Goal: Task Accomplishment & Management: Manage account settings

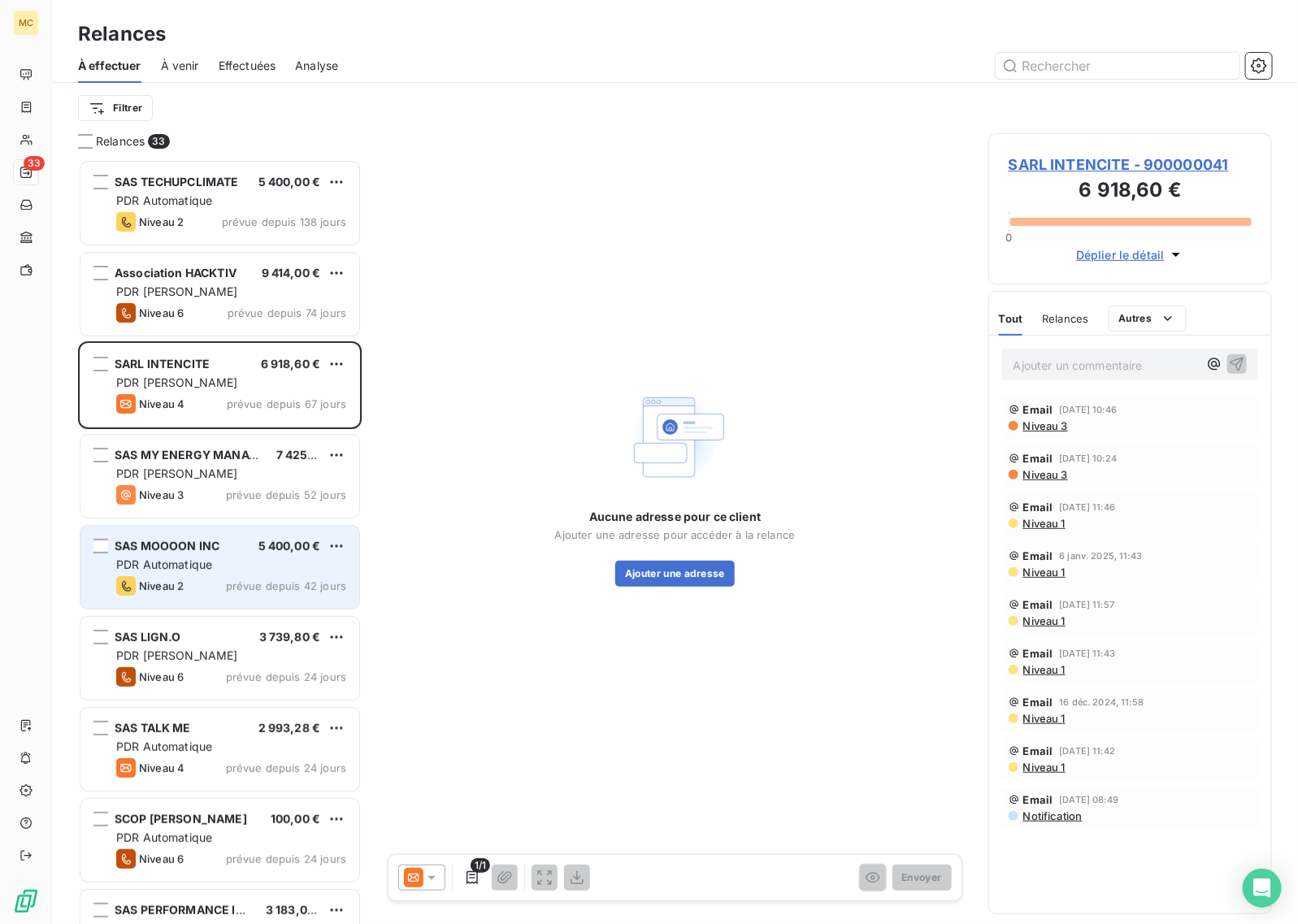
scroll to position [751, 269]
click at [217, 551] on span "SAS MOOOON INC" at bounding box center [167, 546] width 105 height 14
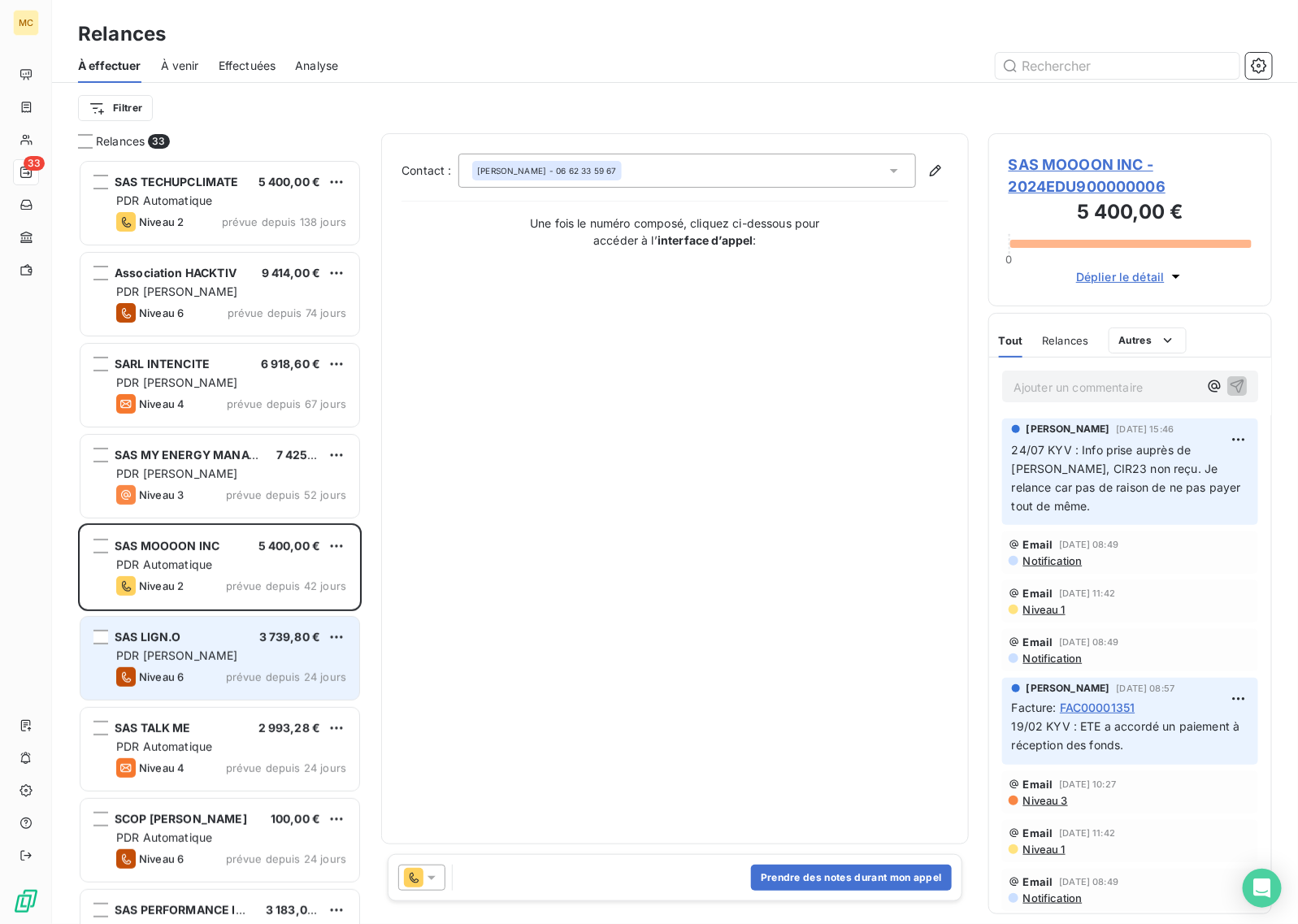
click at [236, 658] on div "PDR [PERSON_NAME]" at bounding box center [231, 656] width 230 height 16
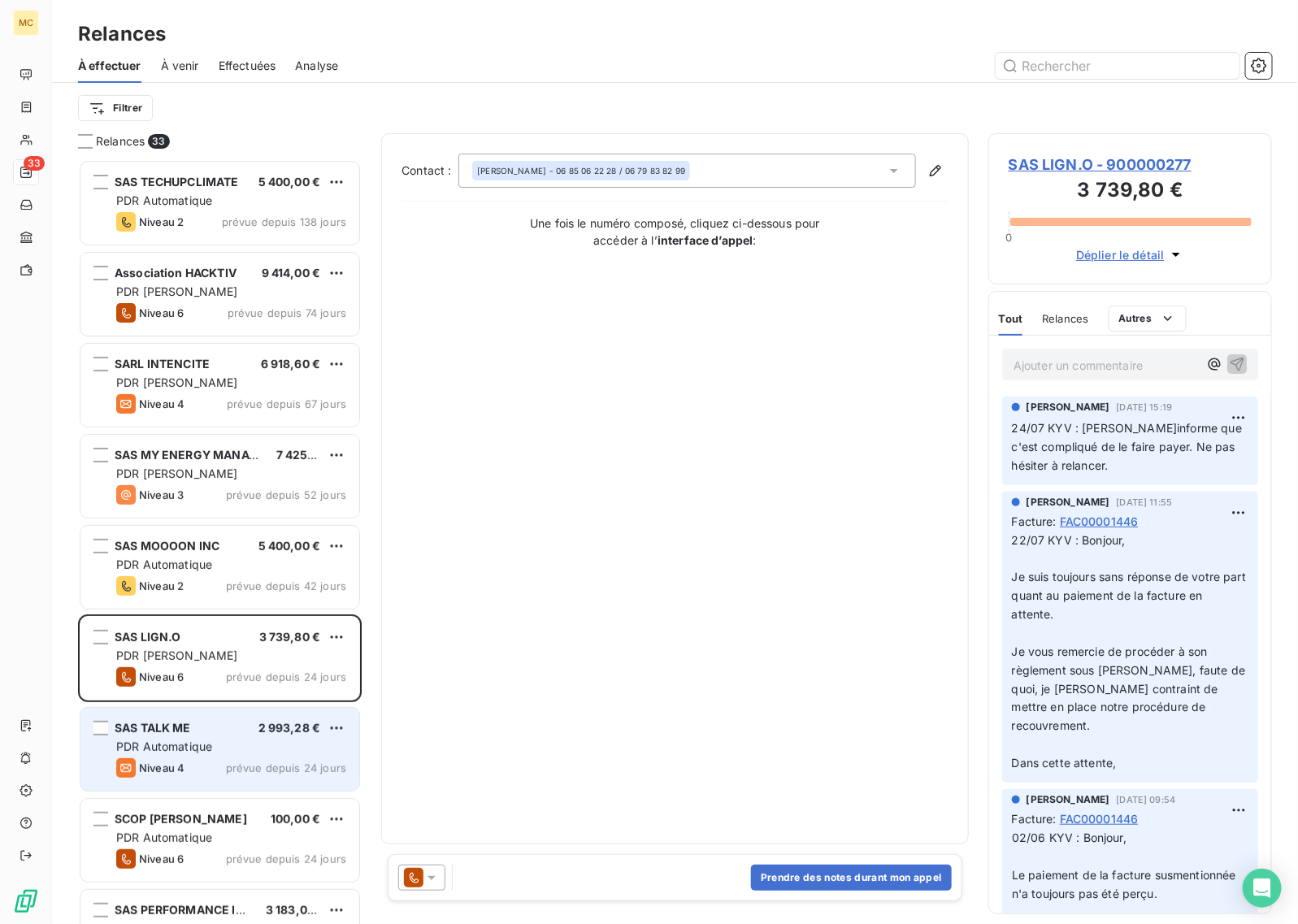
click at [215, 739] on div "PDR Automatique" at bounding box center [231, 747] width 230 height 16
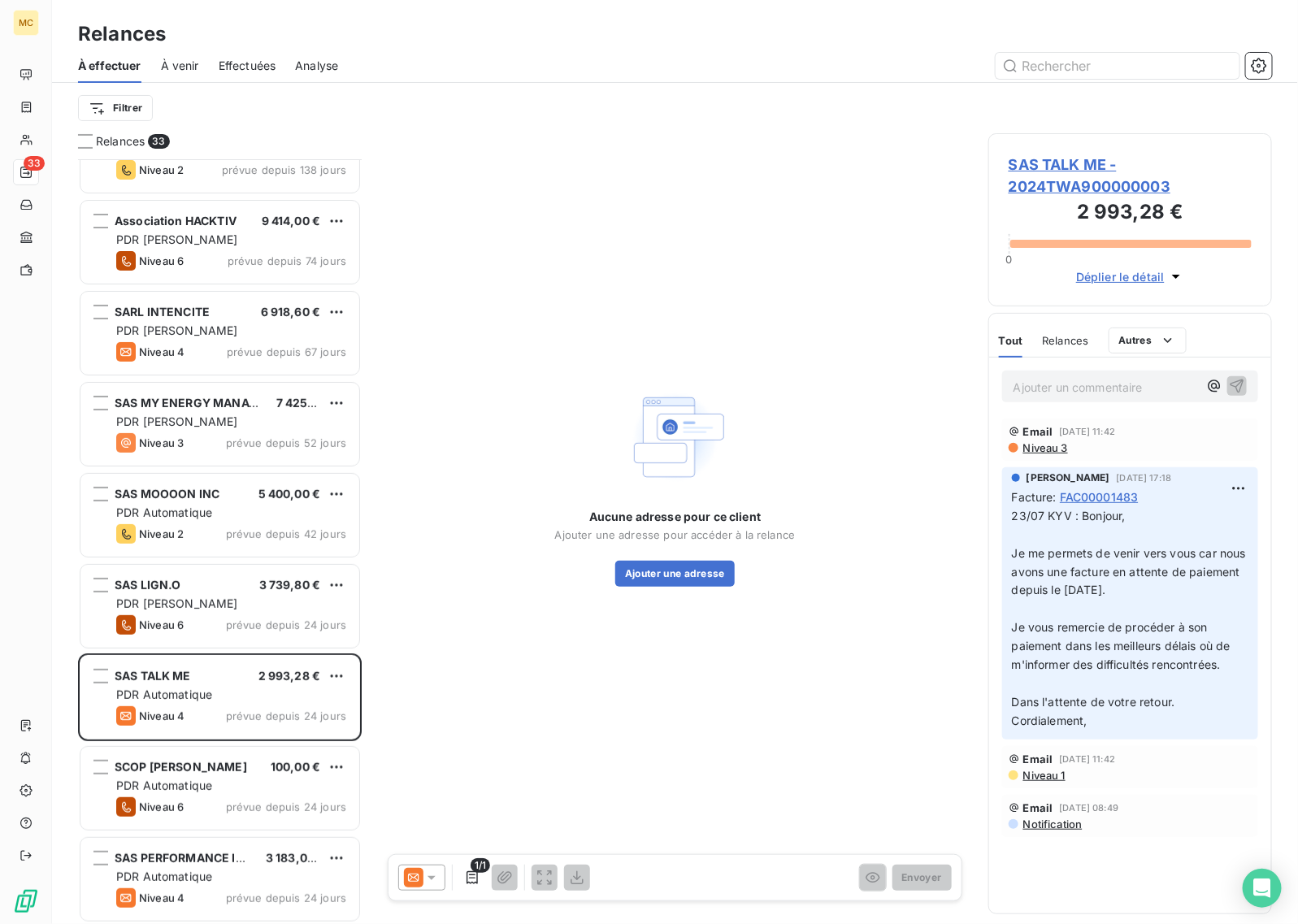
scroll to position [103, 0]
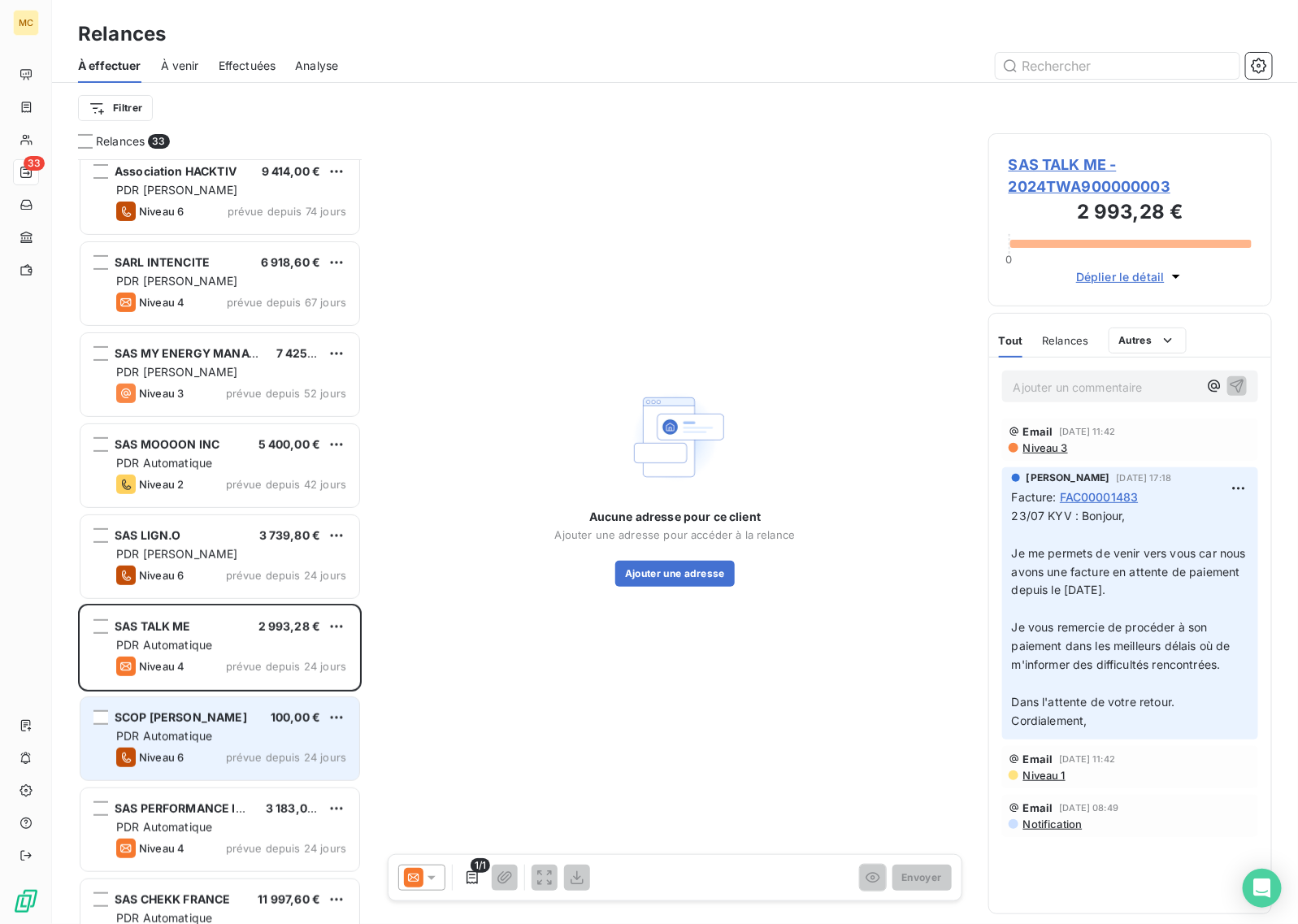
click at [226, 728] on div "PDR Automatique" at bounding box center [231, 736] width 230 height 16
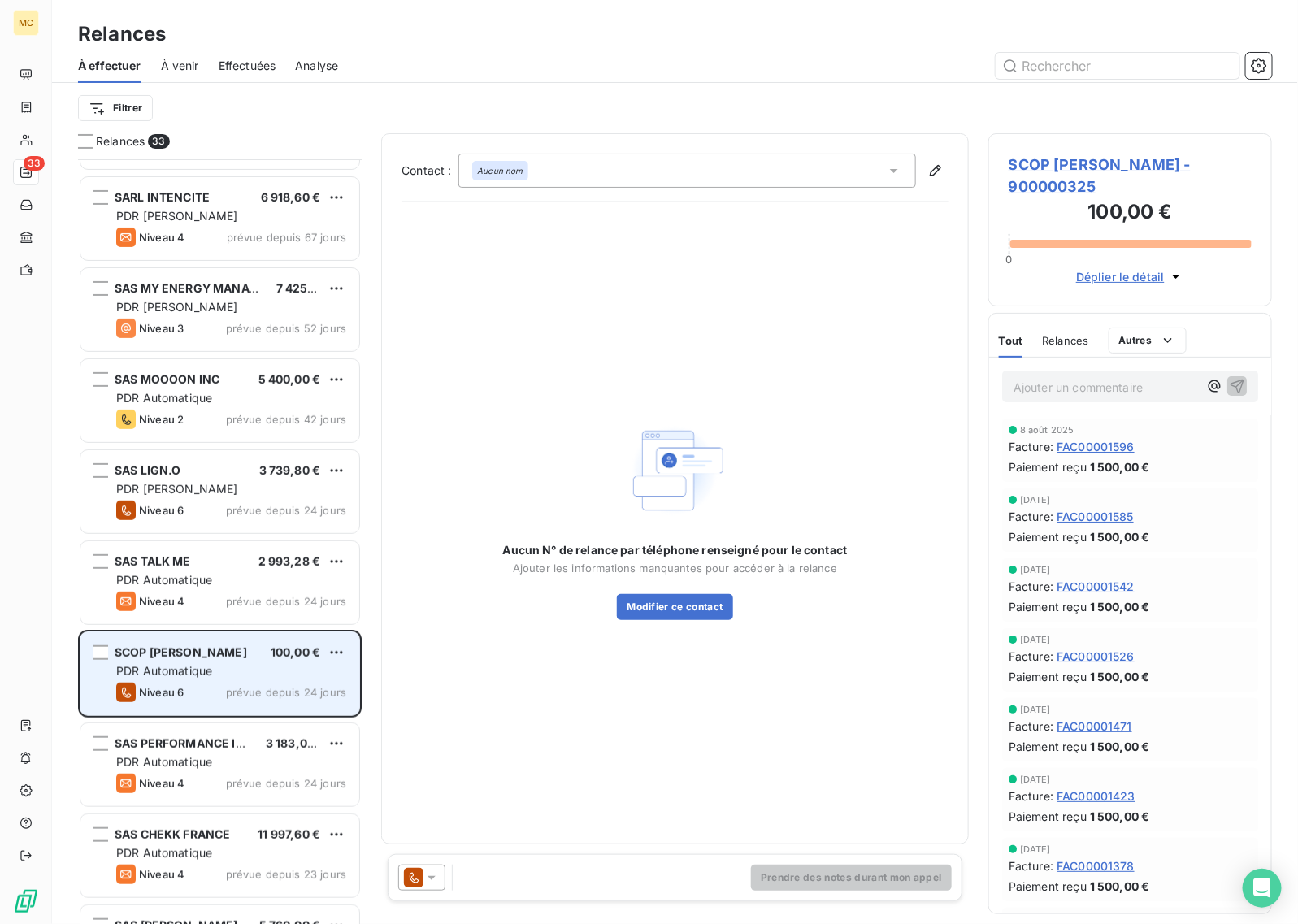
scroll to position [204, 0]
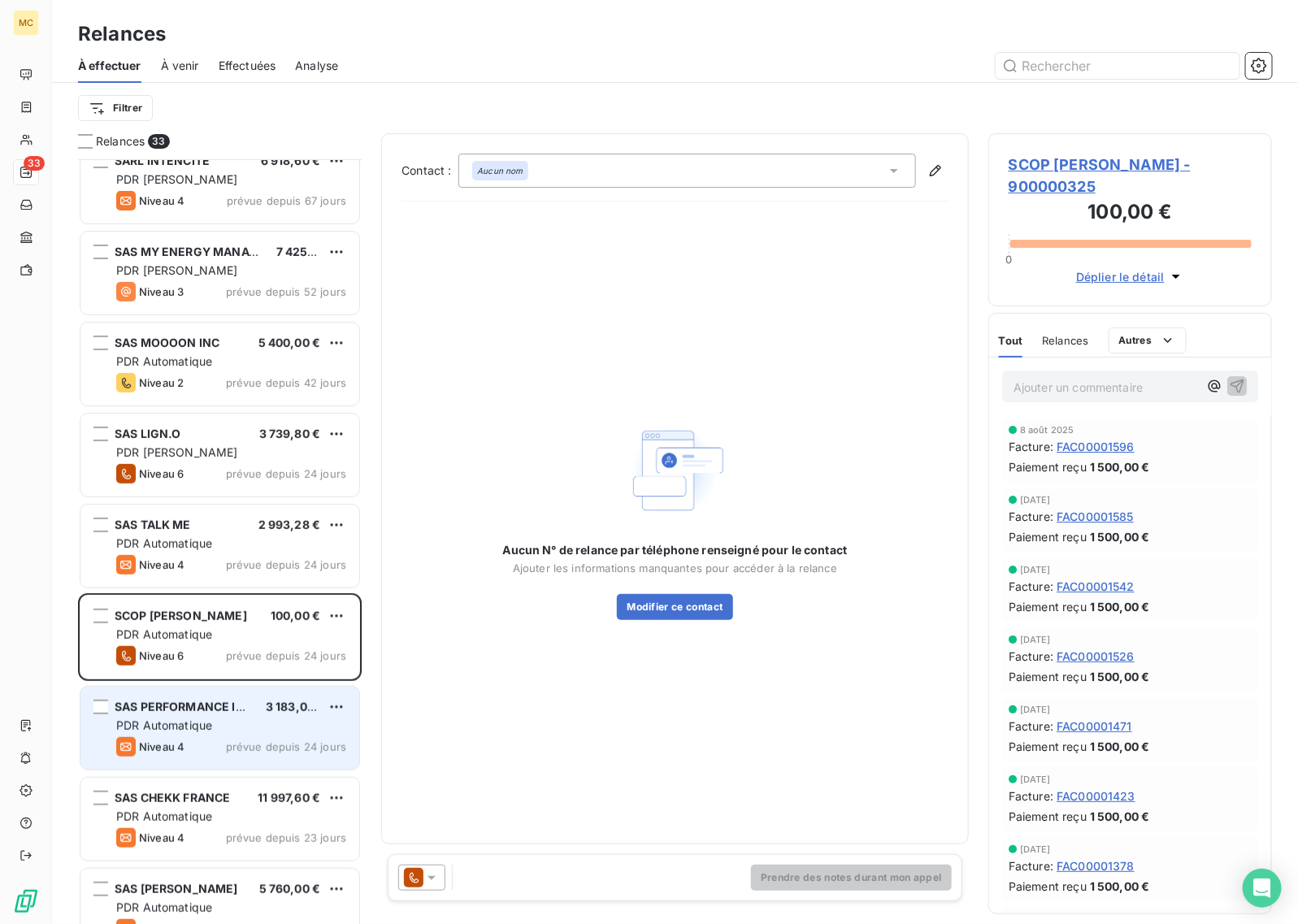
click at [233, 720] on div "PDR Automatique" at bounding box center [231, 726] width 230 height 16
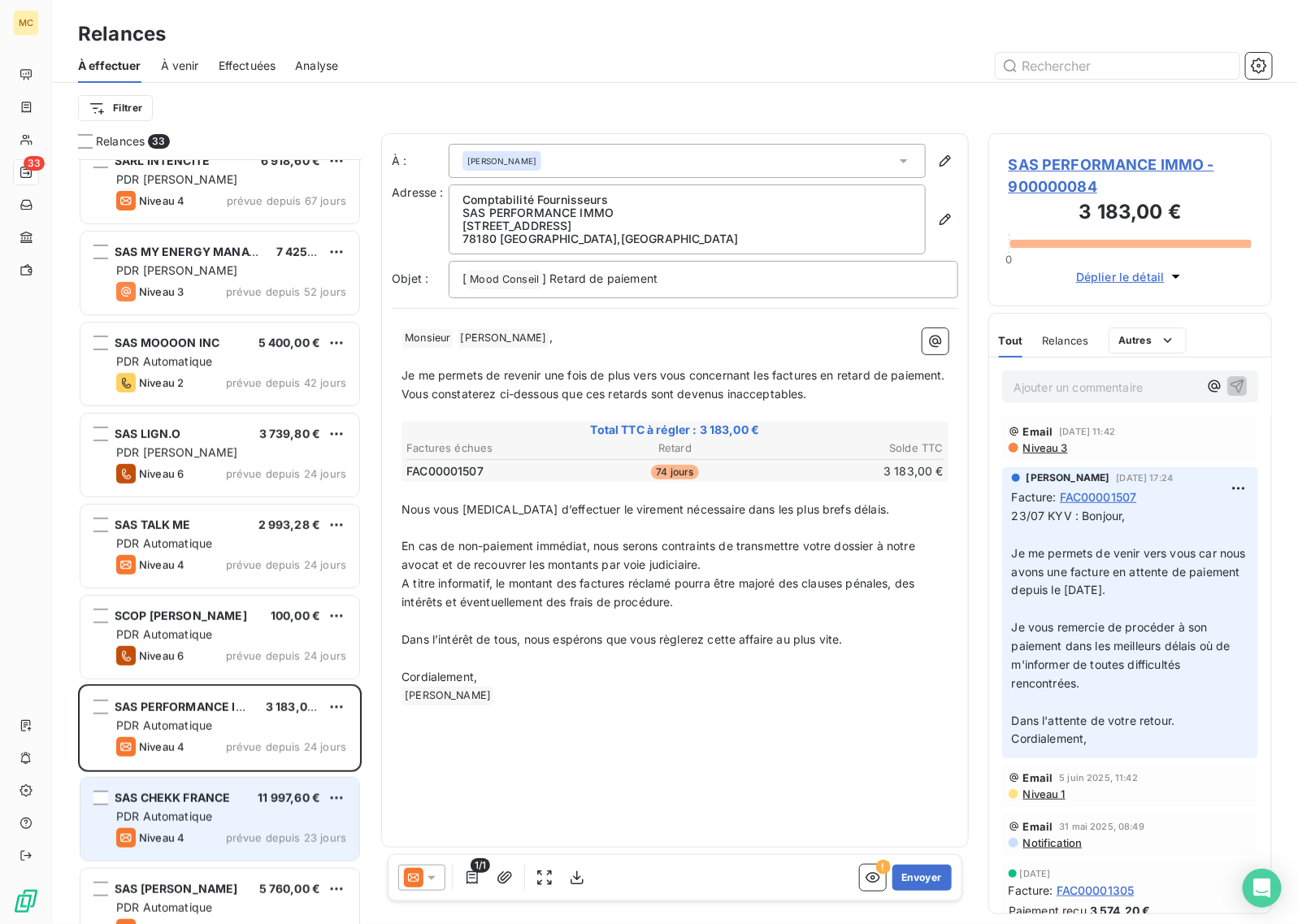
click at [221, 807] on div "SAS CHEKK FRANCE 11 997,60 € PDR Automatique Niveau 4 prévue depuis 23 jours" at bounding box center [220, 819] width 279 height 83
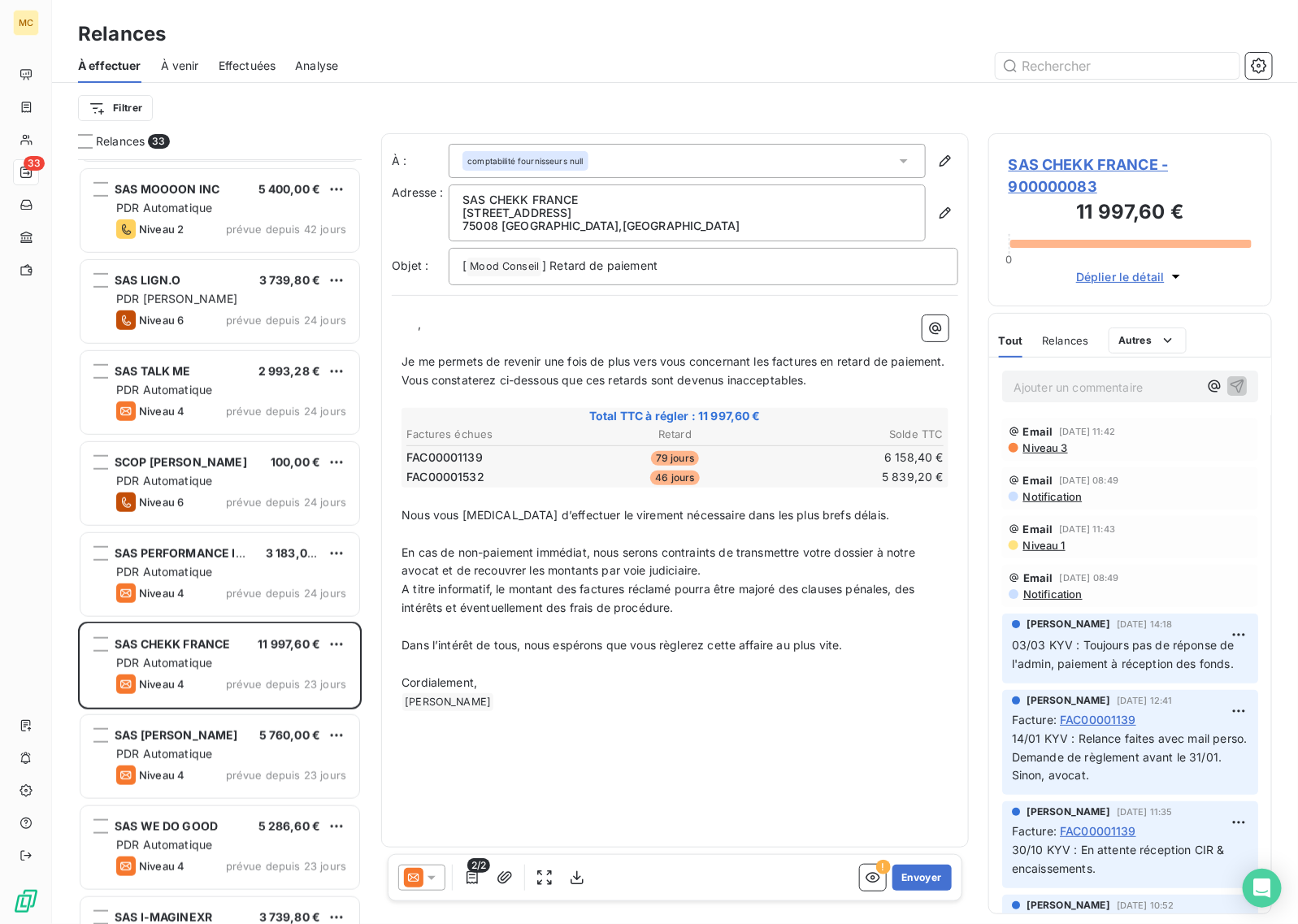
scroll to position [408, 0]
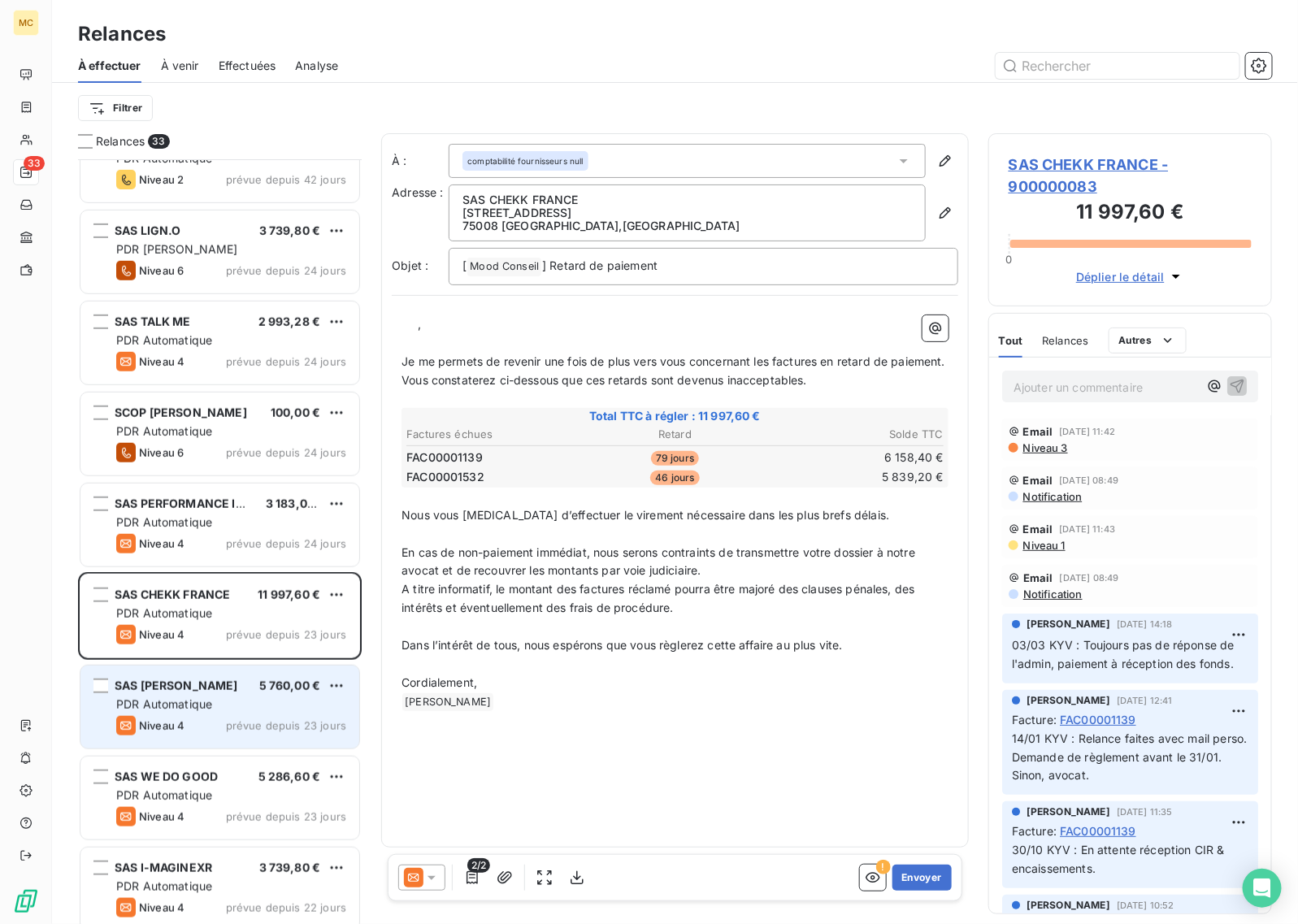
click at [221, 732] on div "Niveau 4 prévue depuis 23 jours" at bounding box center [231, 725] width 230 height 19
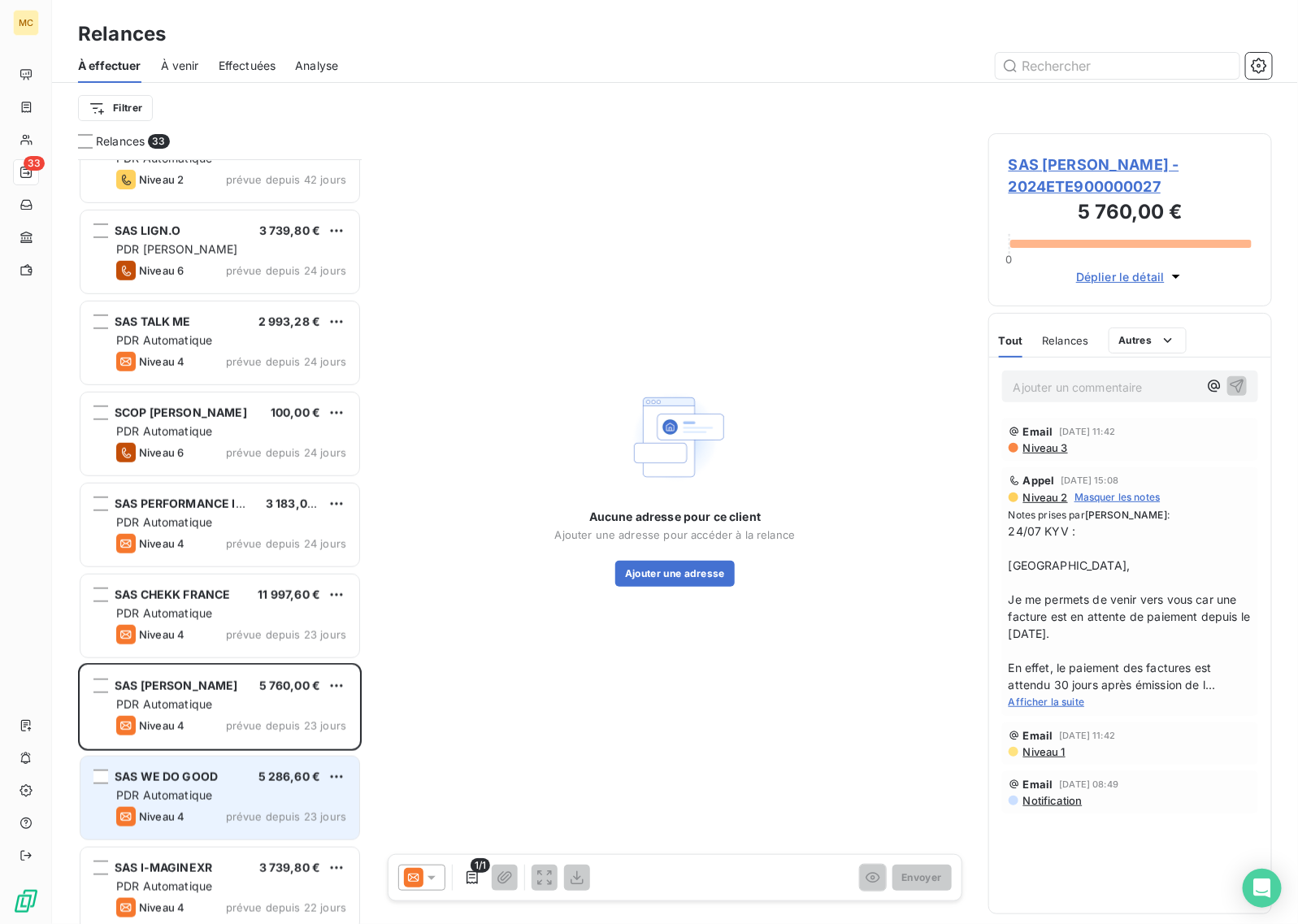
click at [220, 798] on div "PDR Automatique" at bounding box center [231, 796] width 230 height 16
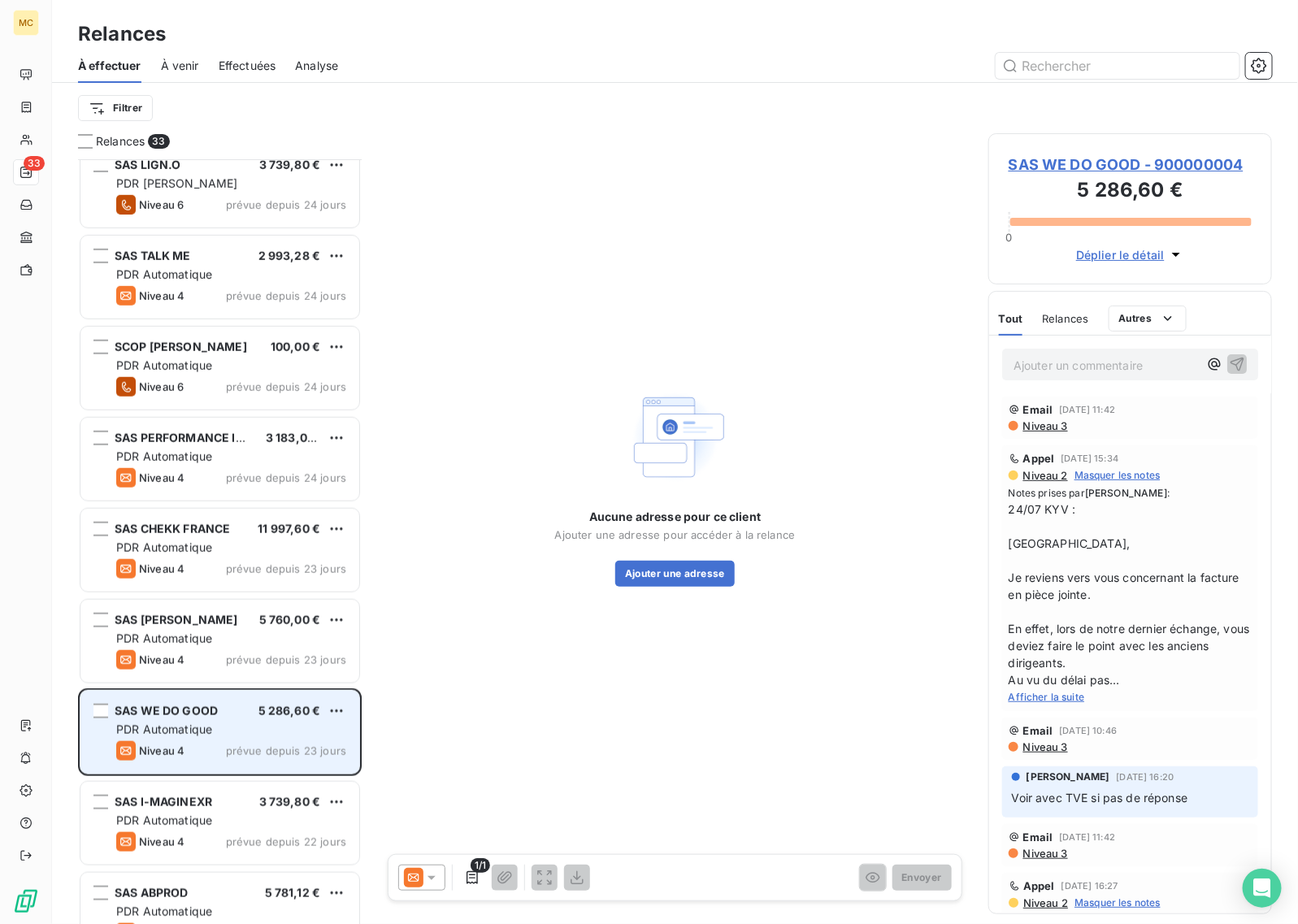
scroll to position [509, 0]
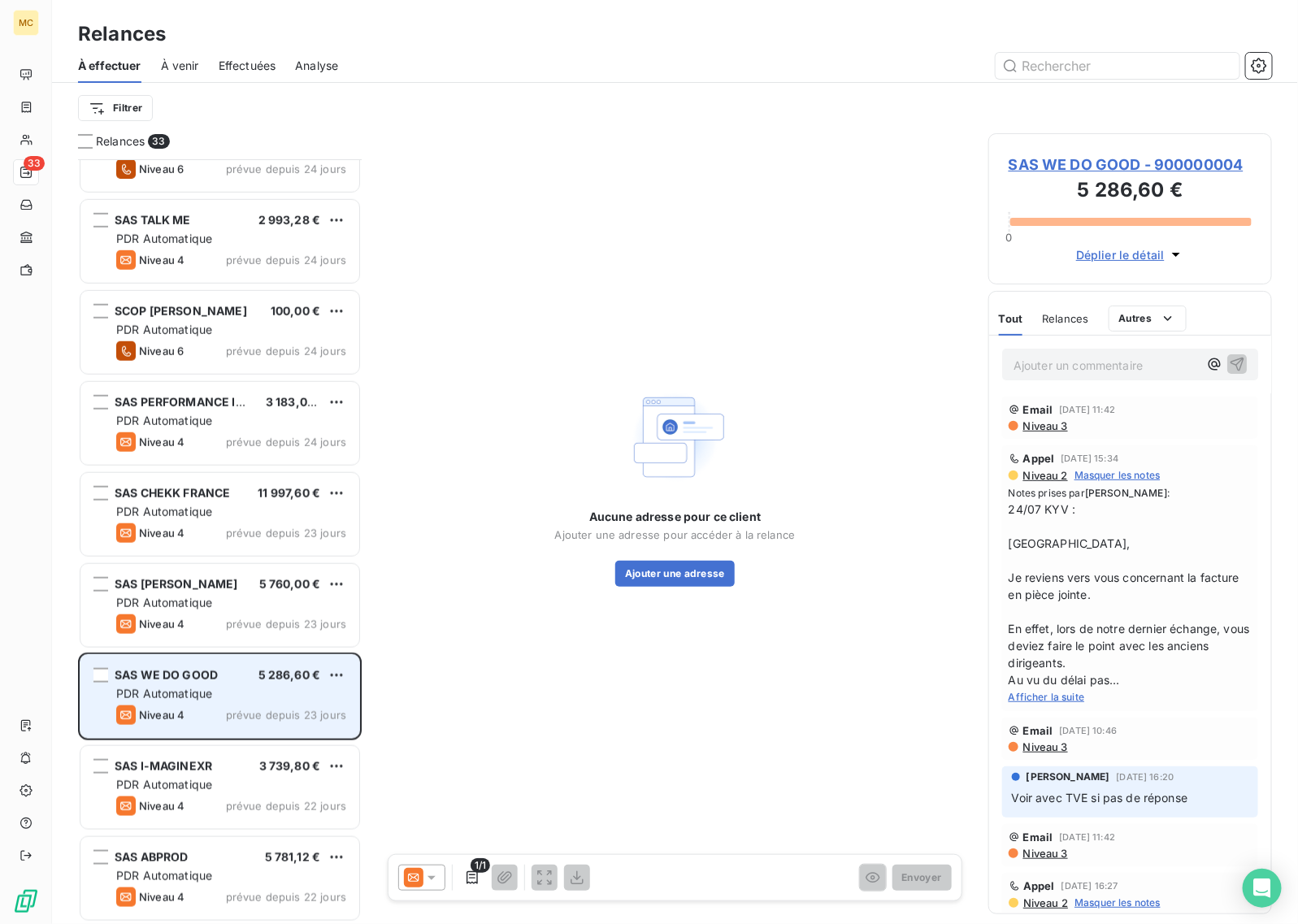
click at [217, 789] on div "PDR Automatique" at bounding box center [231, 785] width 230 height 16
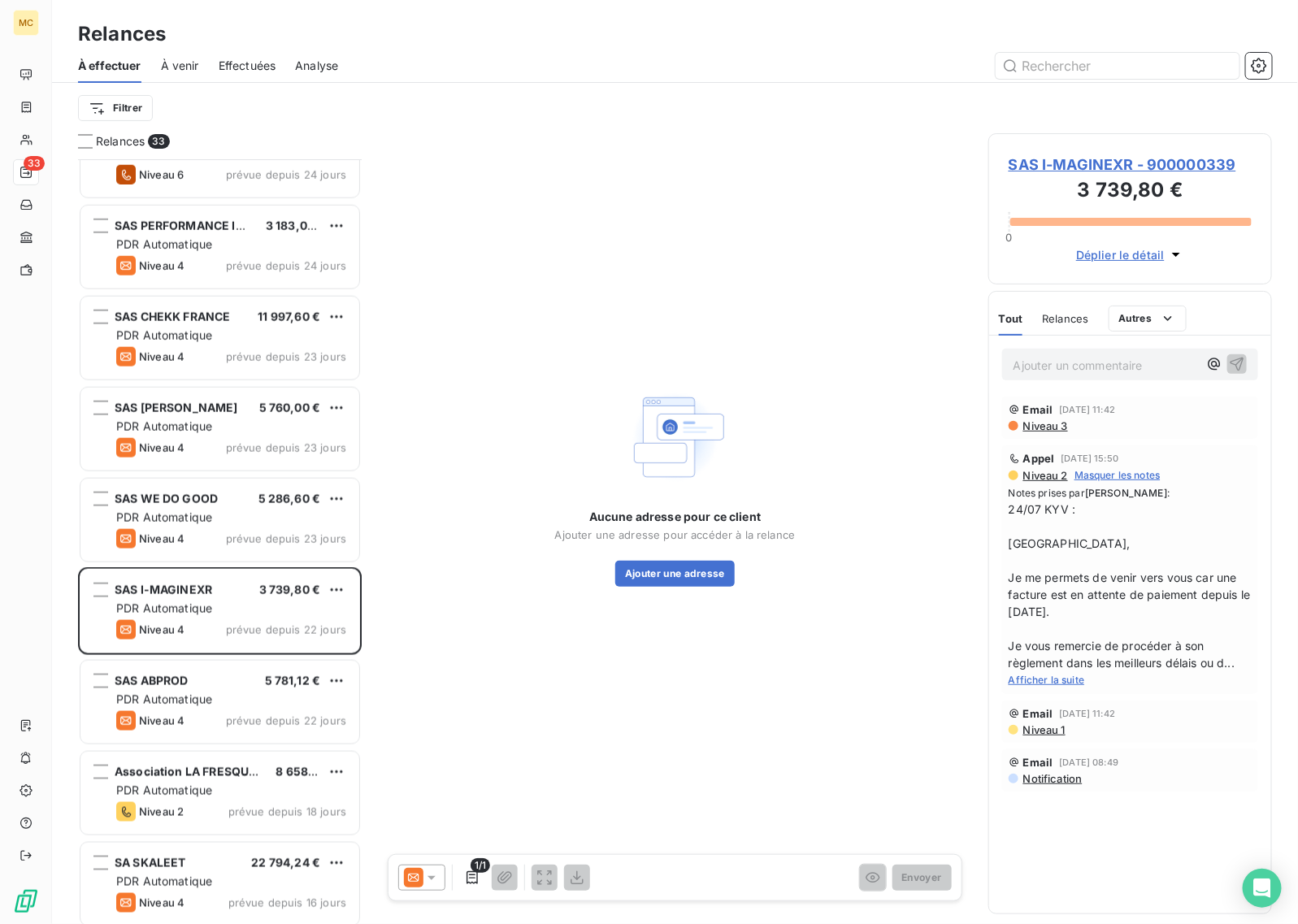
scroll to position [712, 0]
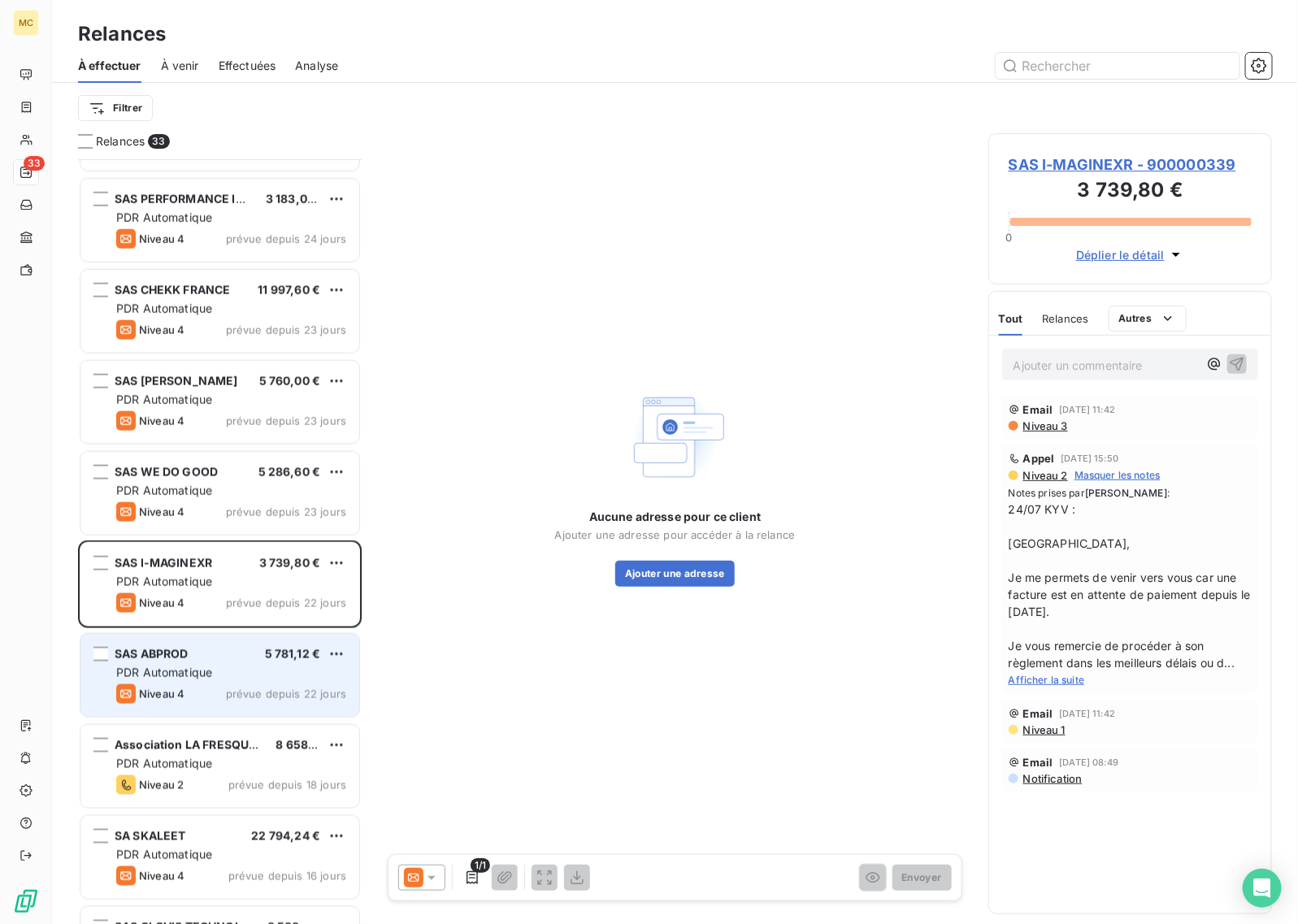
click at [221, 684] on div "Niveau 4 prévue depuis 22 jours" at bounding box center [231, 693] width 230 height 19
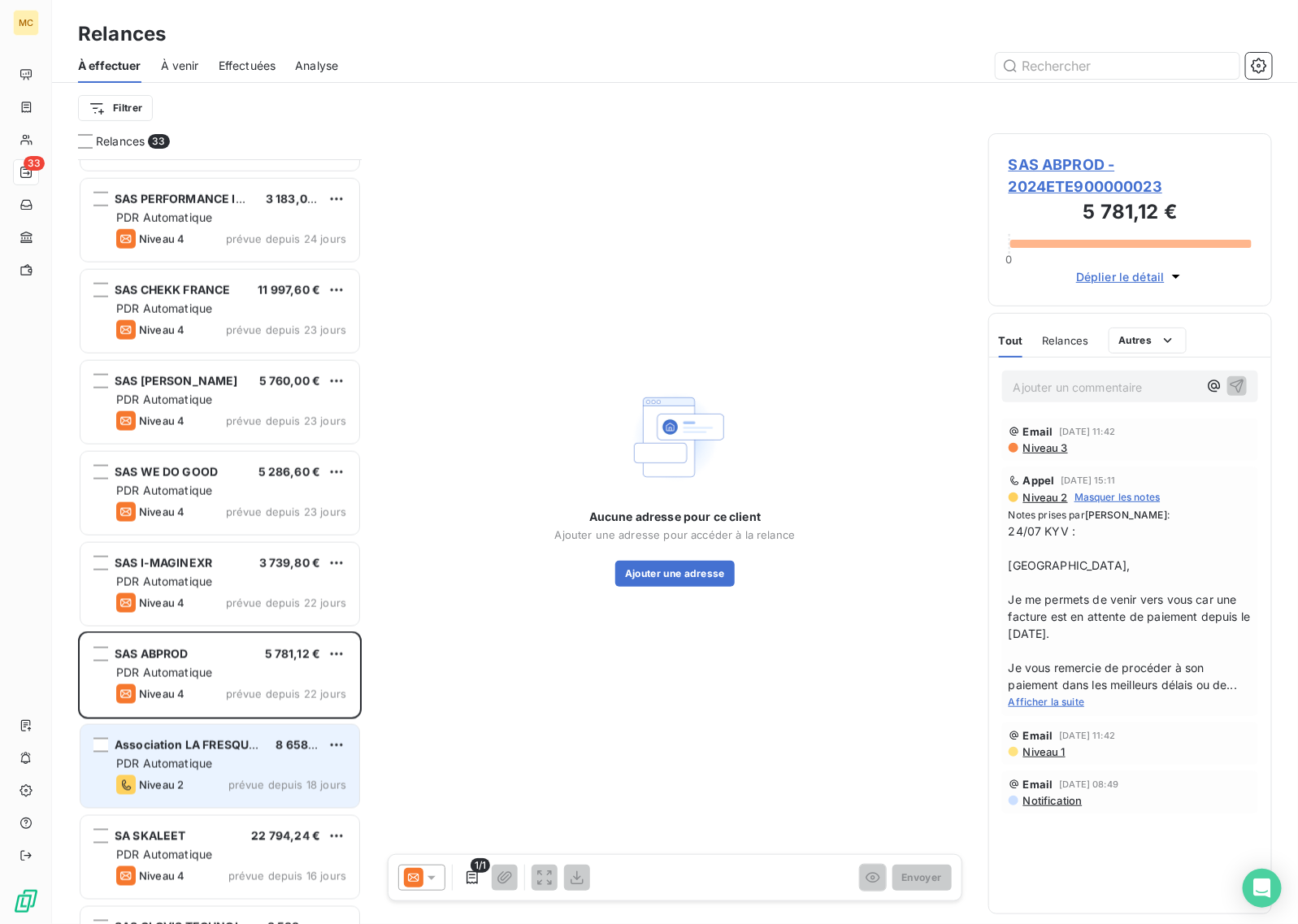
click at [221, 735] on div "Association LA FRESQUE DU CLIMAT 8 658,00 € PDR Automatique Niveau 2 prévue dep…" at bounding box center [220, 766] width 279 height 83
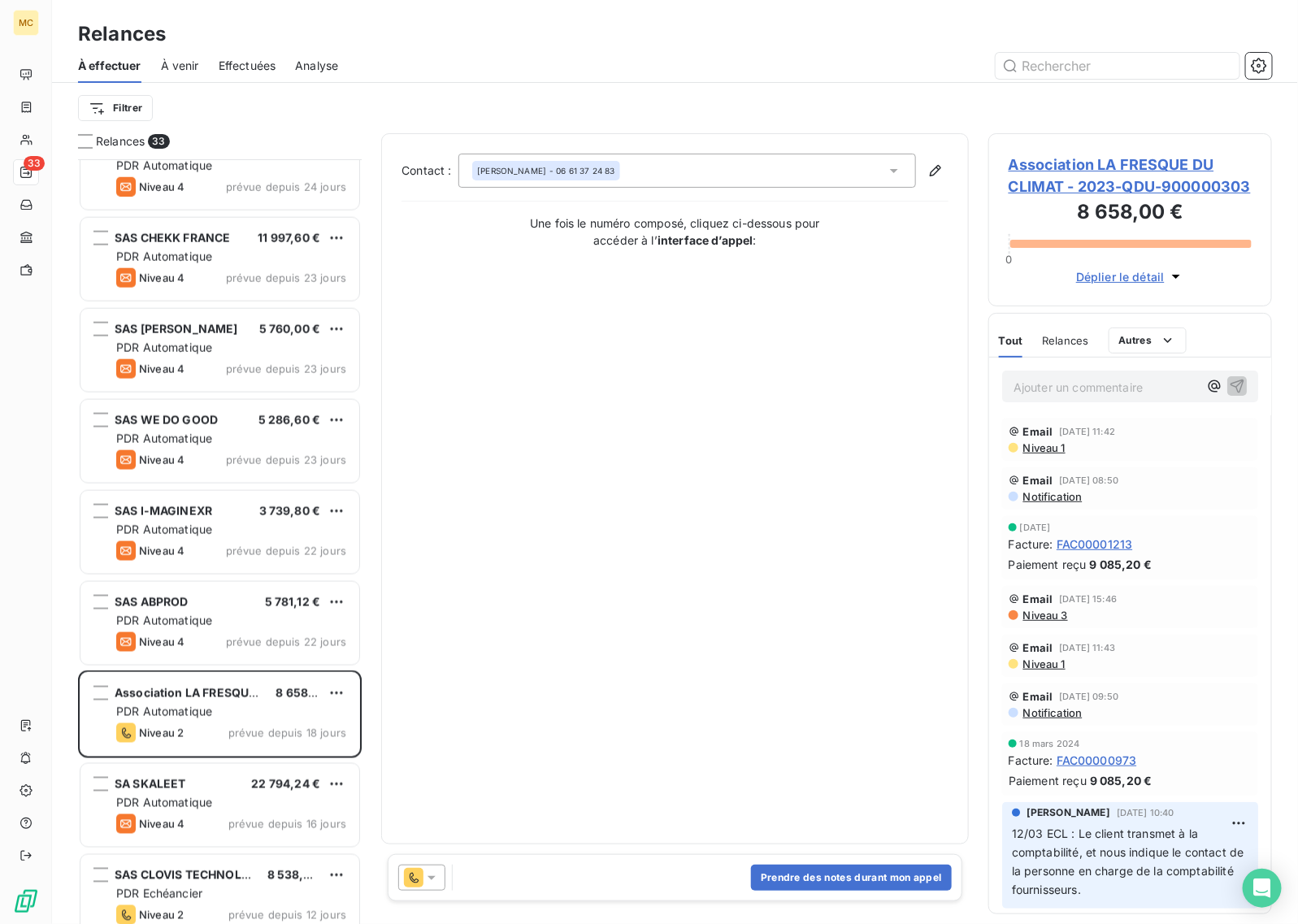
scroll to position [813, 0]
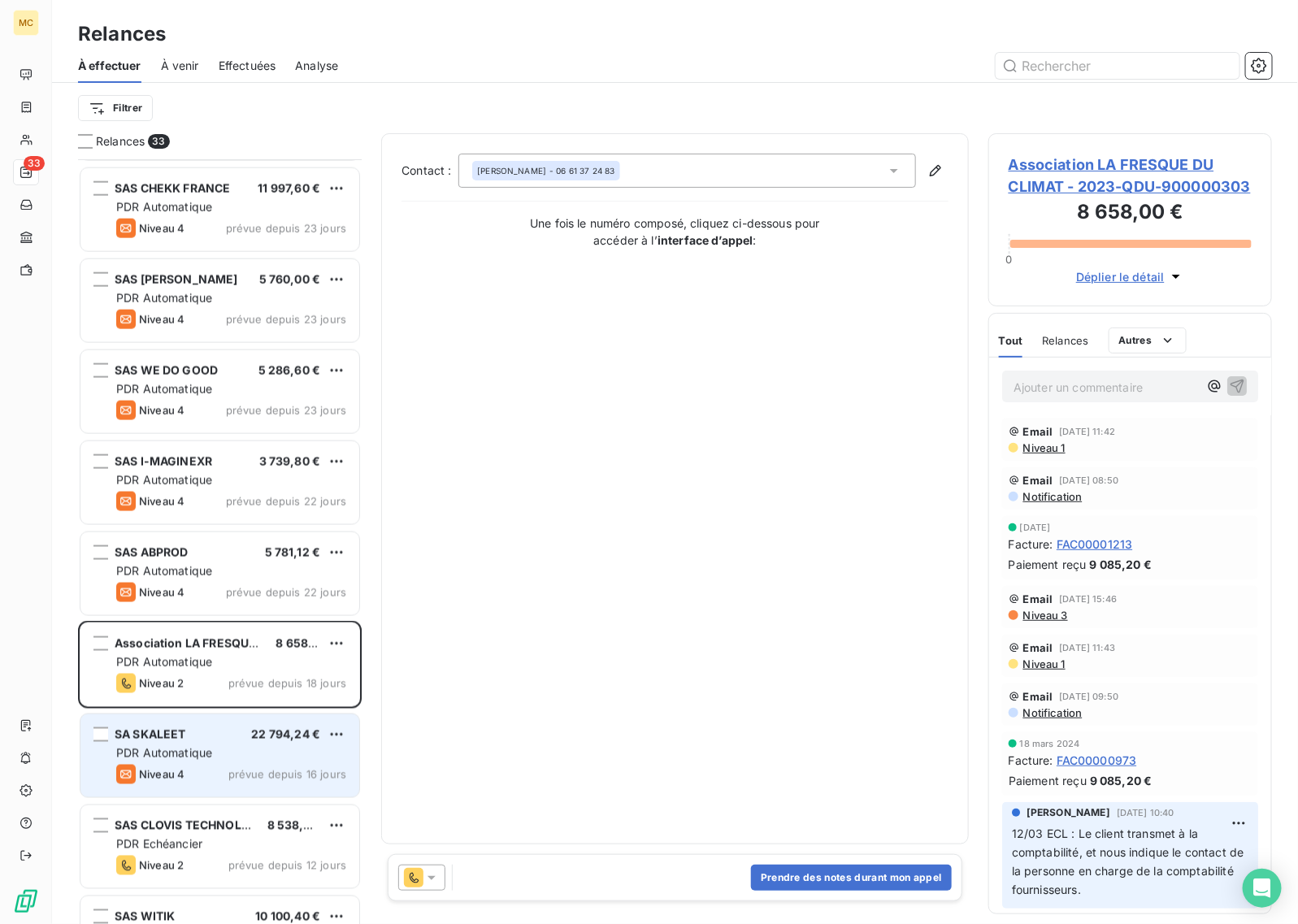
click at [230, 778] on span "prévue depuis 16 jours" at bounding box center [288, 774] width 118 height 13
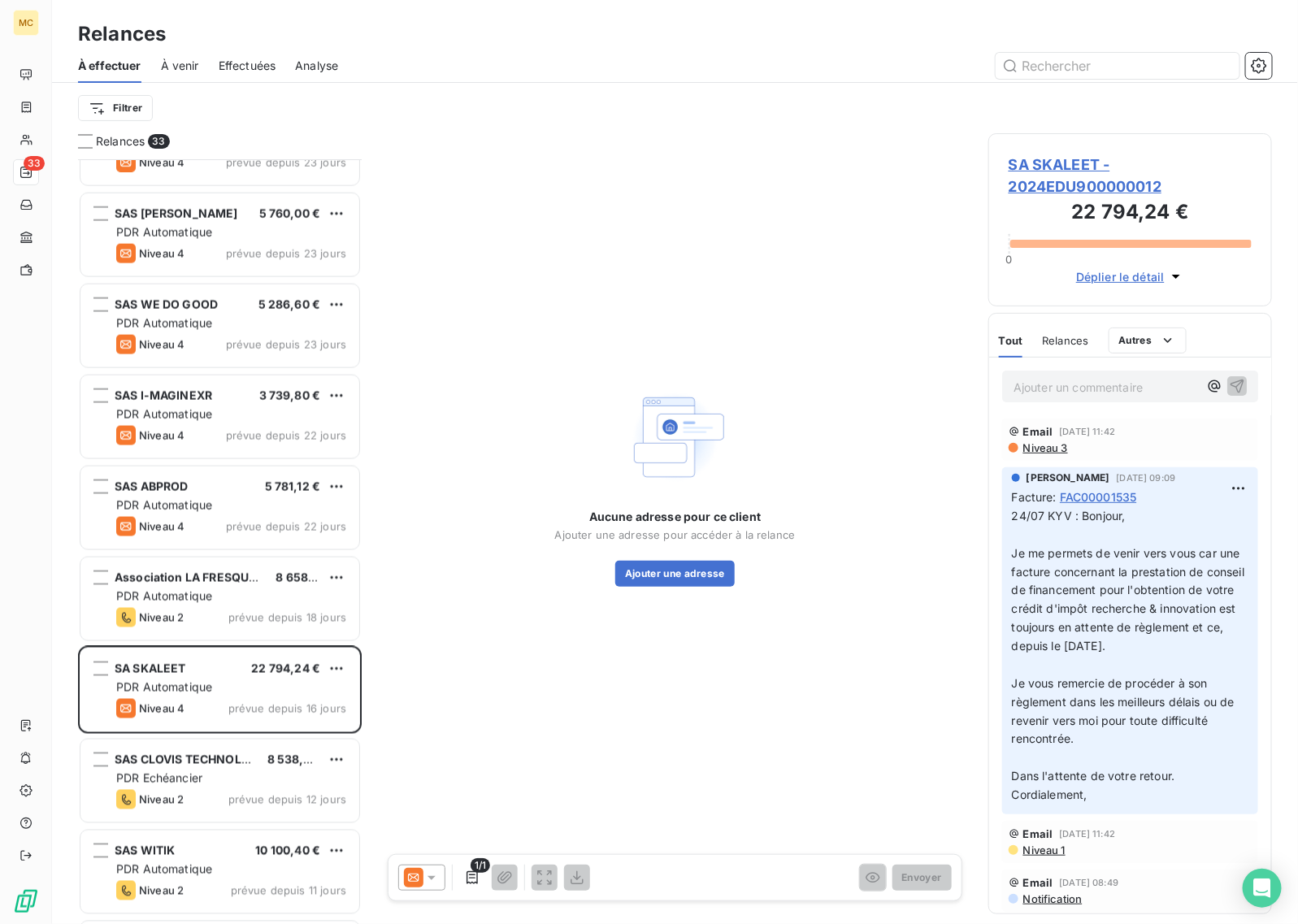
scroll to position [915, 0]
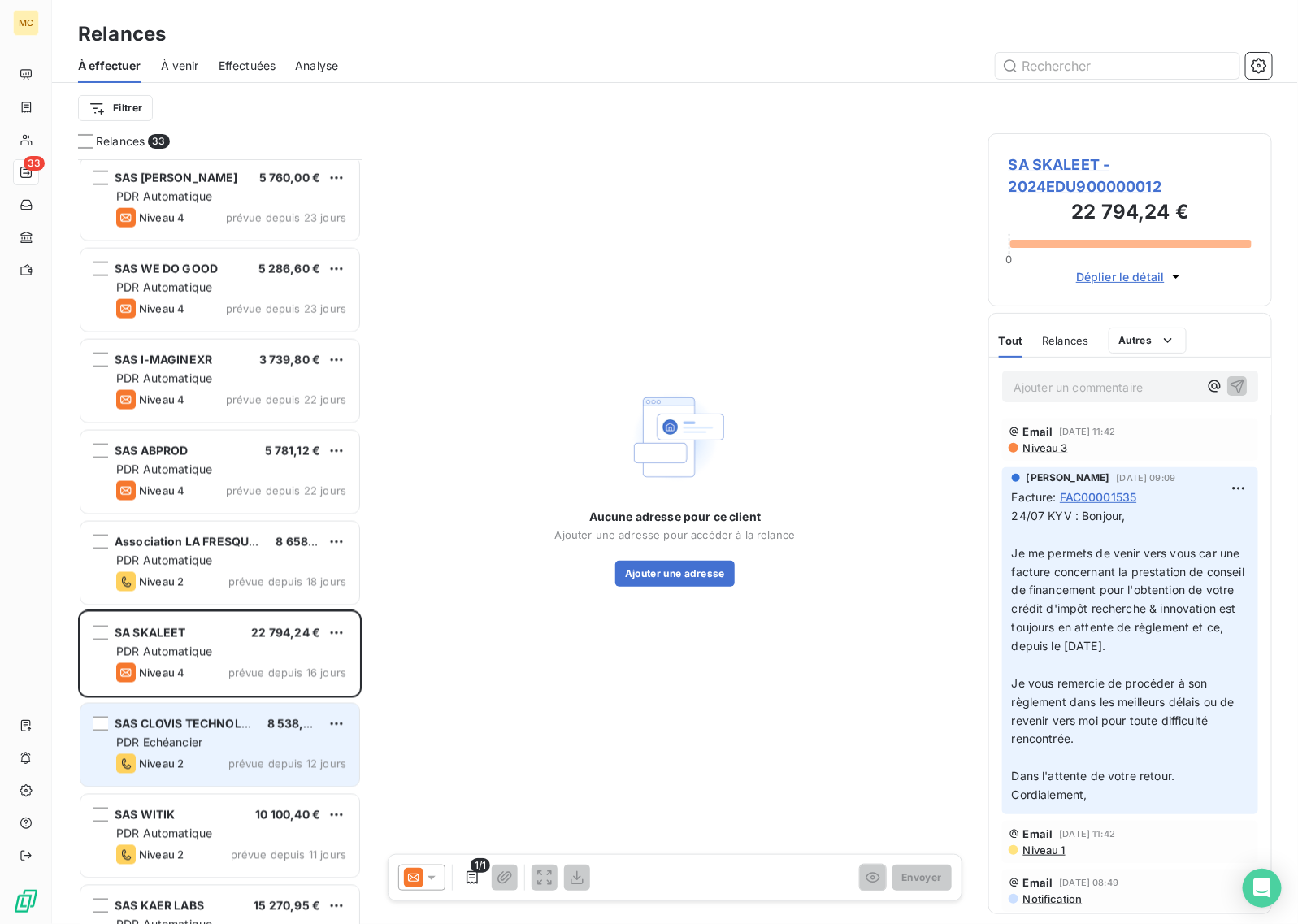
click at [238, 778] on div "SAS CLOVIS TECHNOLOGIES 8 538,00 € PDR Echéancier Niveau 2 prévue depuis 12 jou…" at bounding box center [220, 745] width 279 height 83
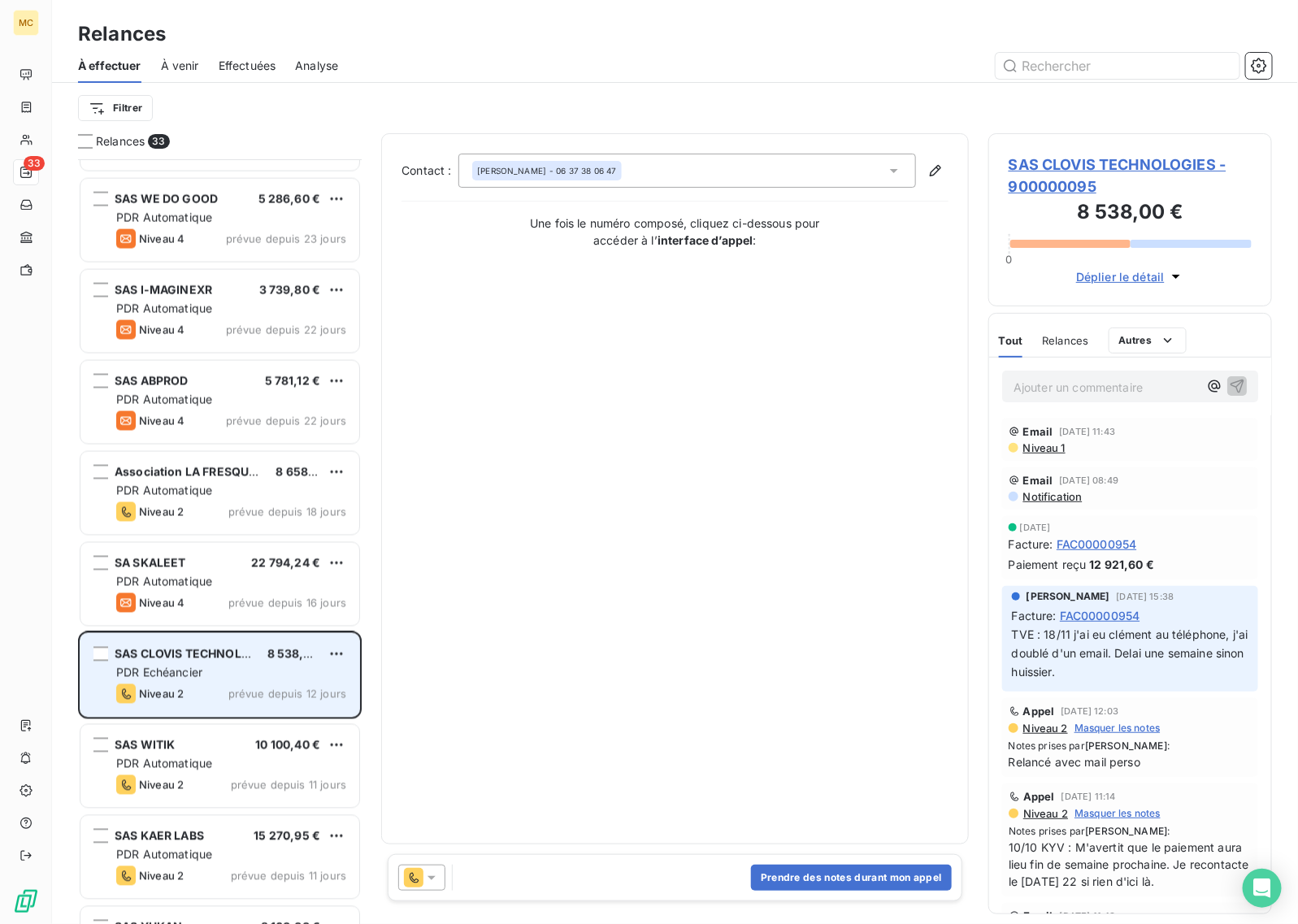
scroll to position [1017, 0]
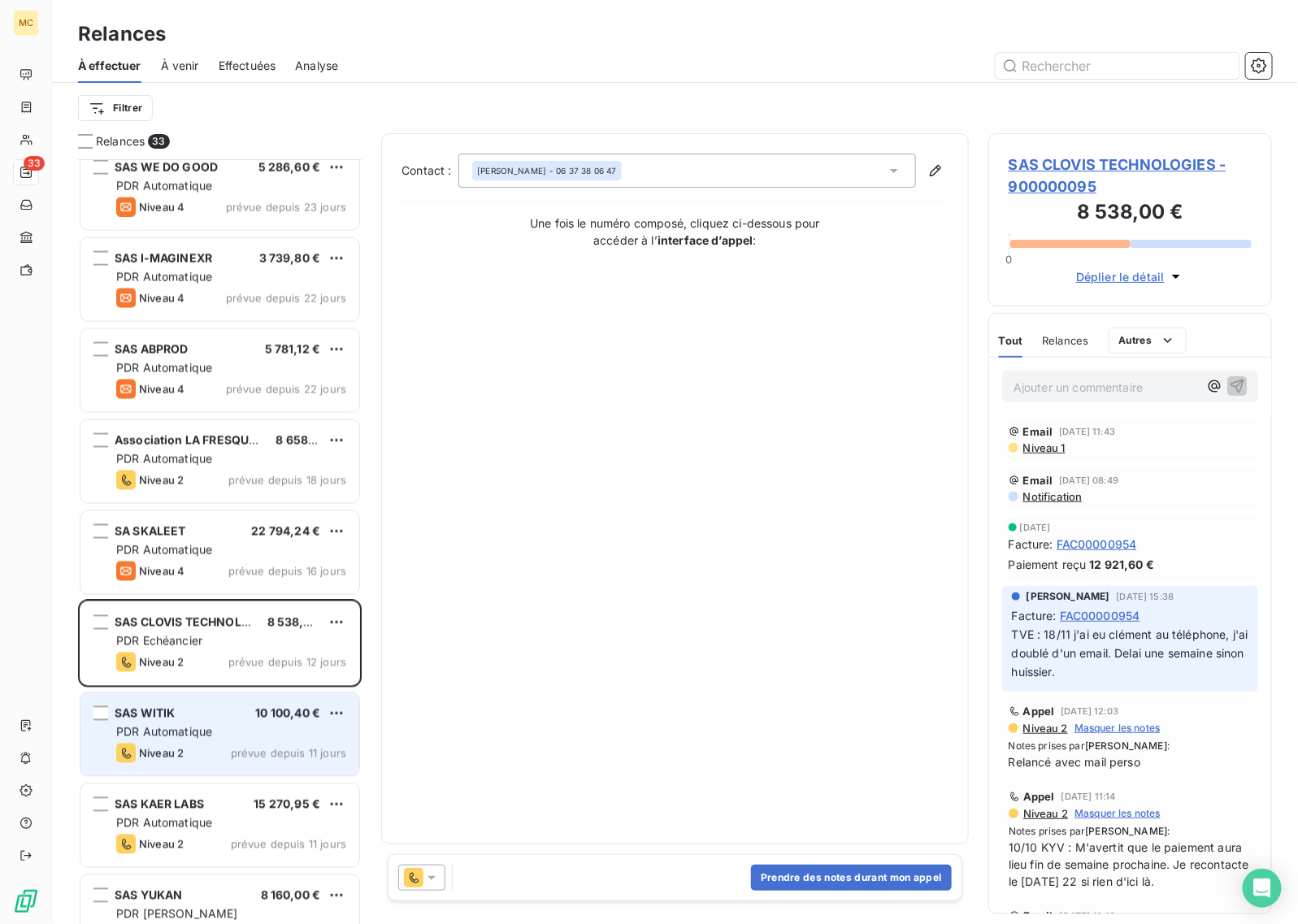
click at [221, 740] on div "PDR Automatique" at bounding box center [231, 732] width 230 height 16
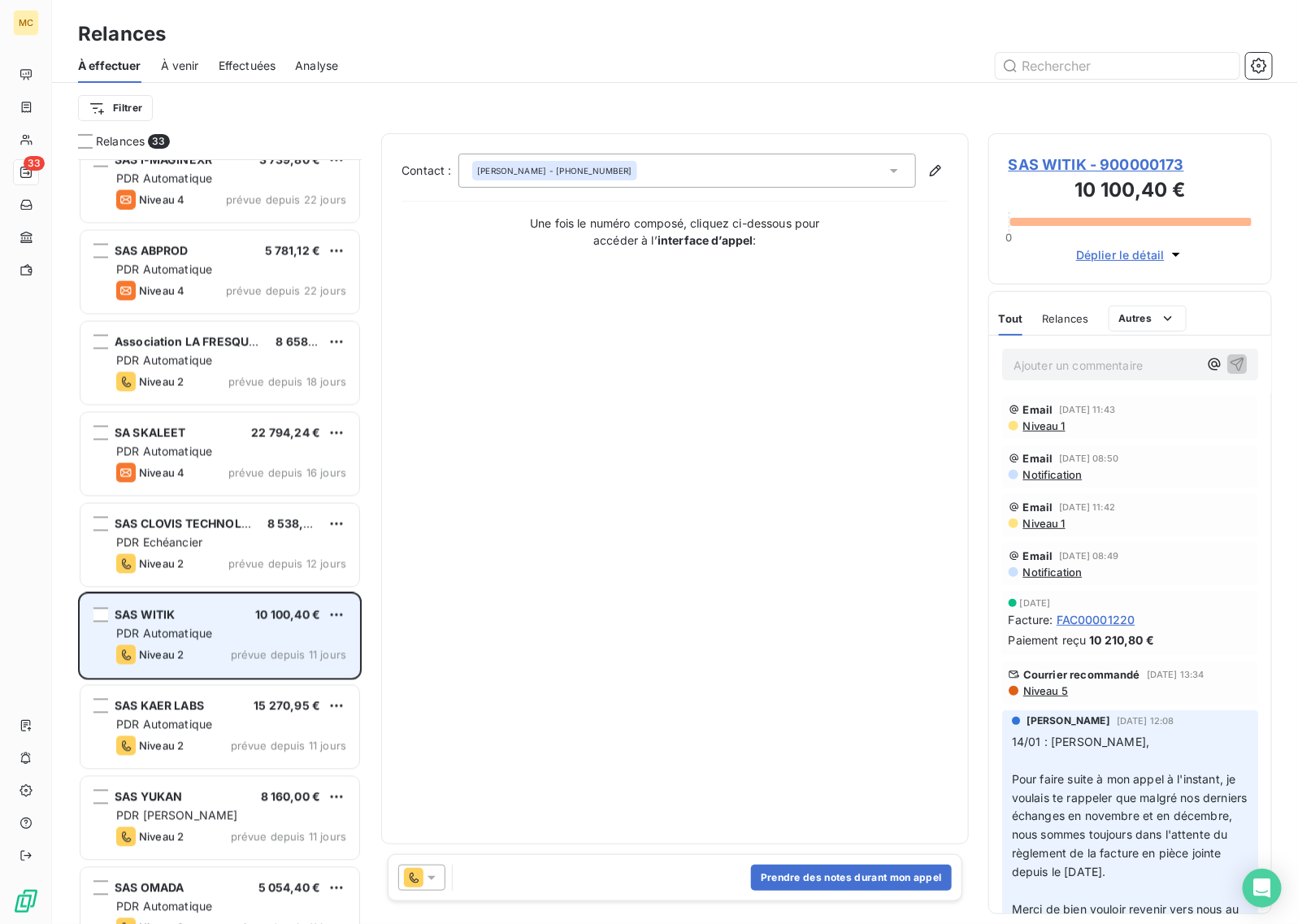
scroll to position [1118, 0]
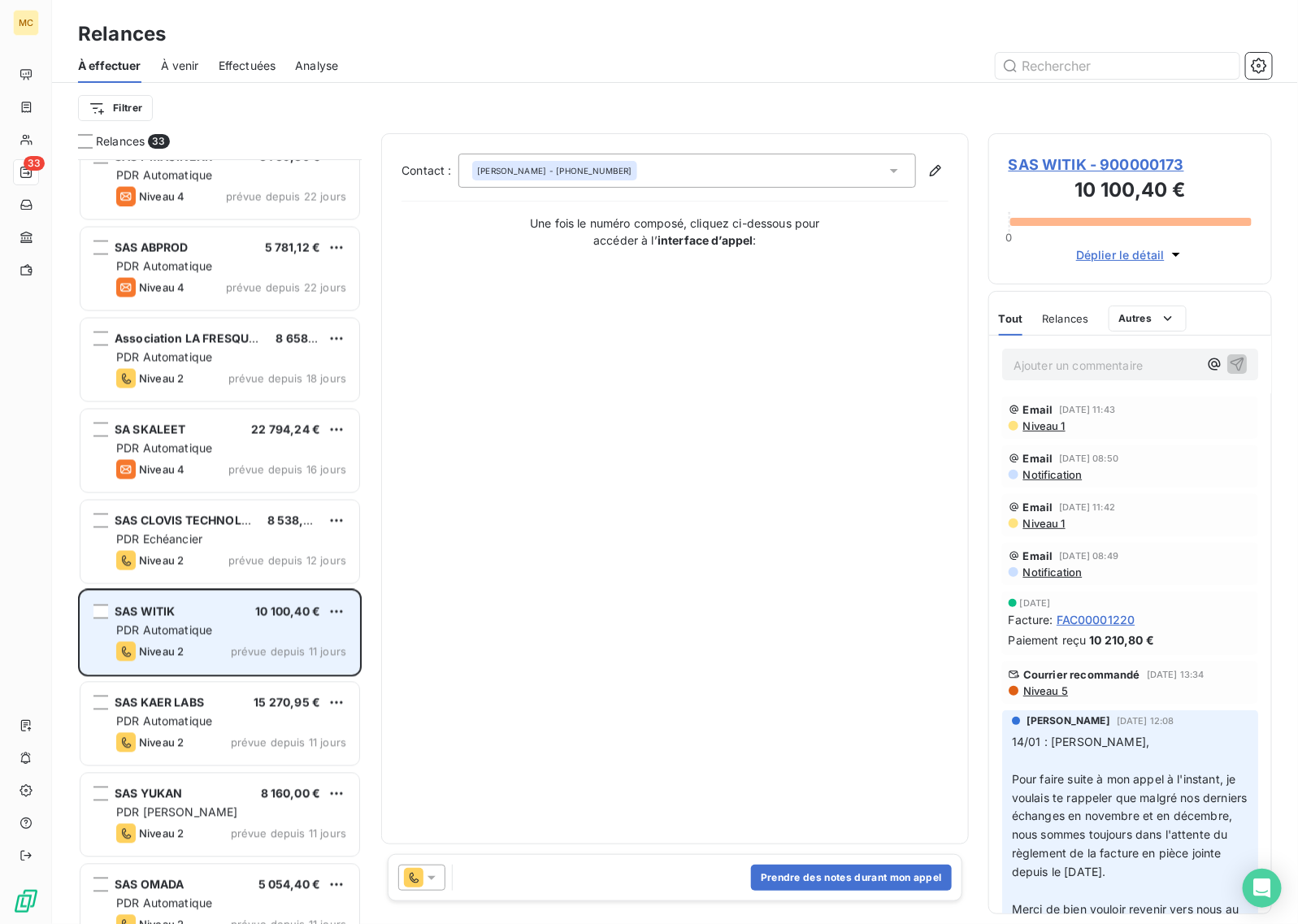
click at [221, 740] on div "Niveau 2 prévue depuis 11 jours" at bounding box center [231, 742] width 230 height 19
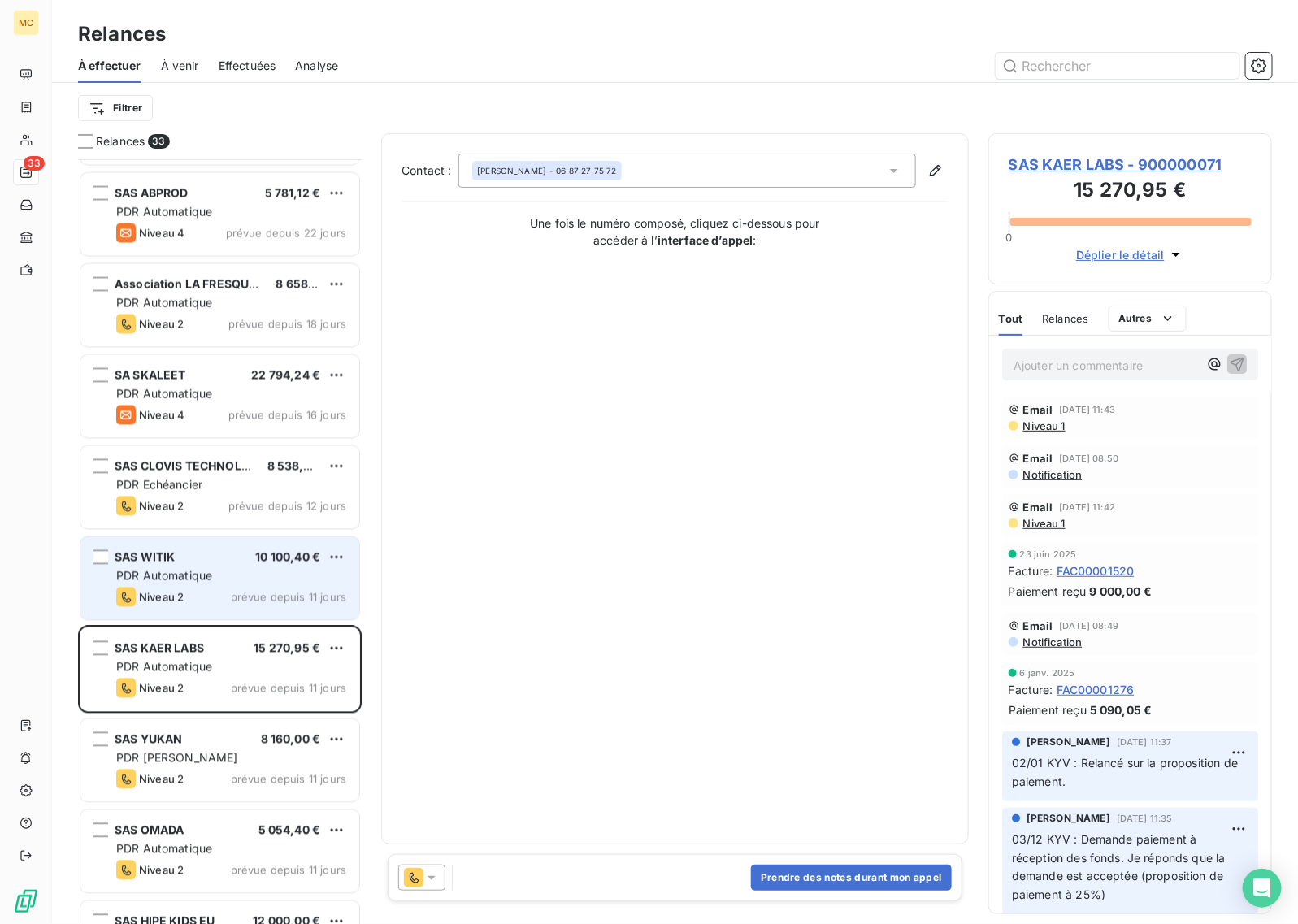
scroll to position [1220, 0]
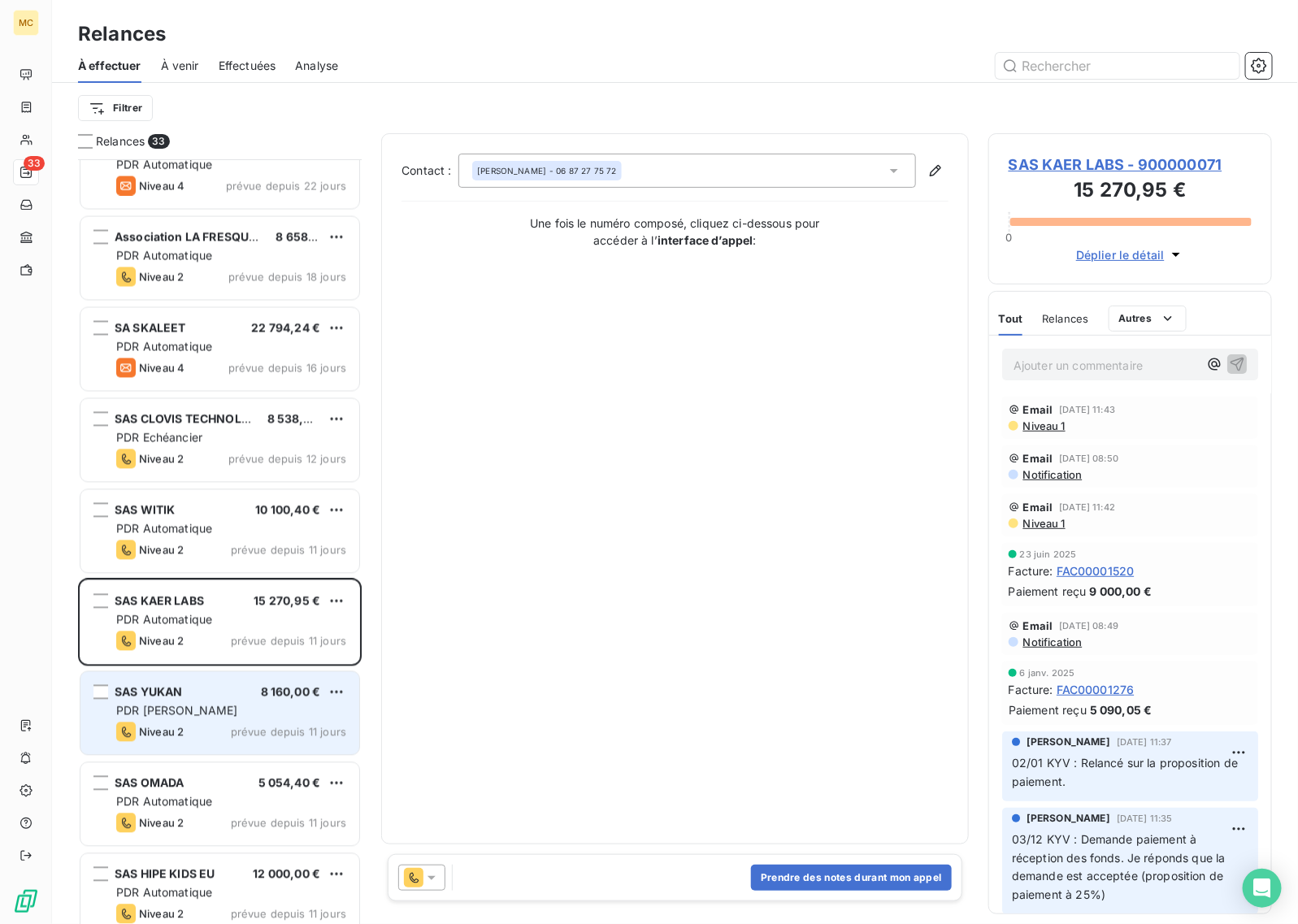
click at [226, 725] on div "Niveau 2 prévue depuis 11 jours" at bounding box center [231, 732] width 230 height 19
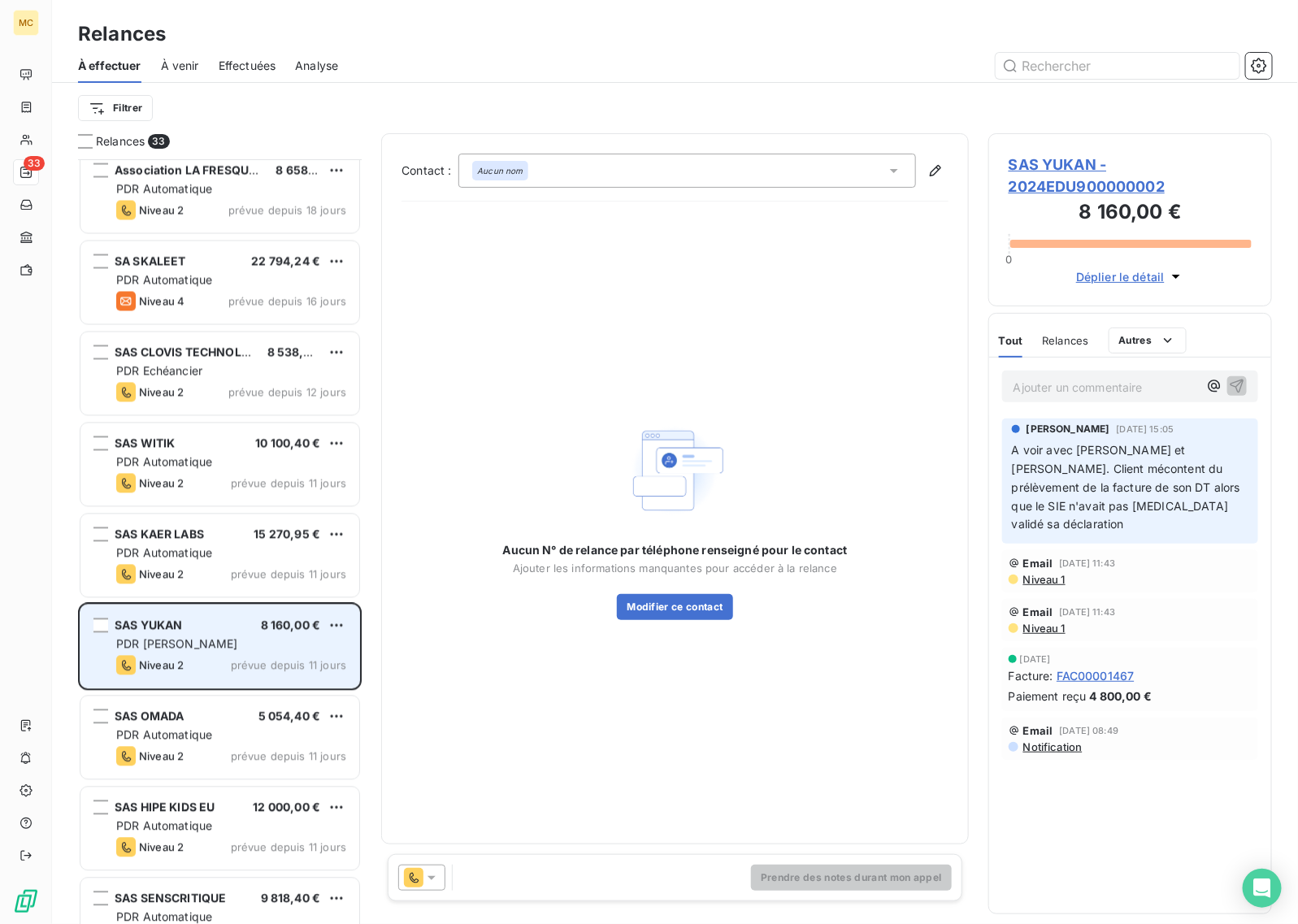
scroll to position [1322, 0]
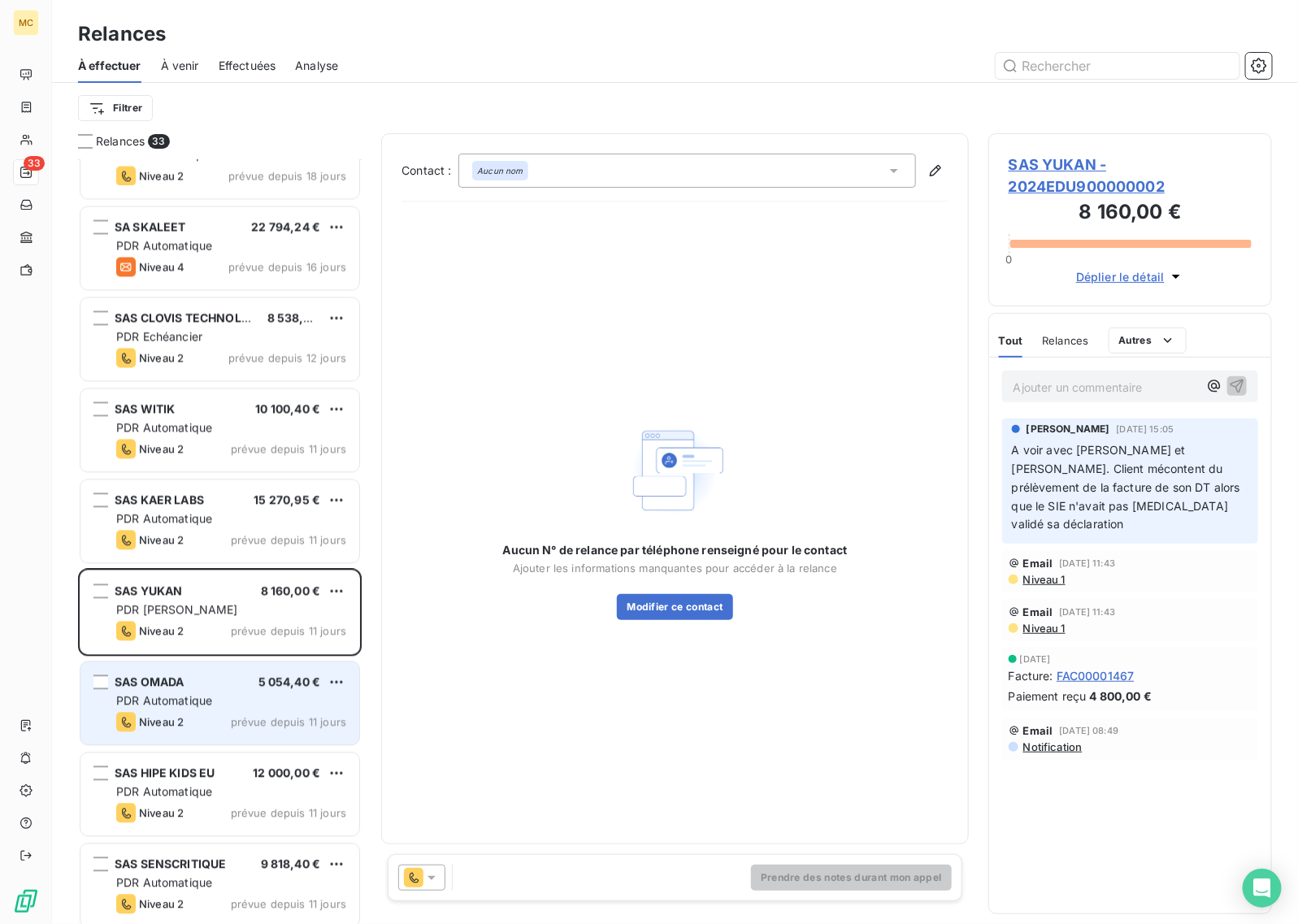
click at [230, 713] on div "Niveau 2 prévue depuis 11 jours" at bounding box center [231, 721] width 230 height 19
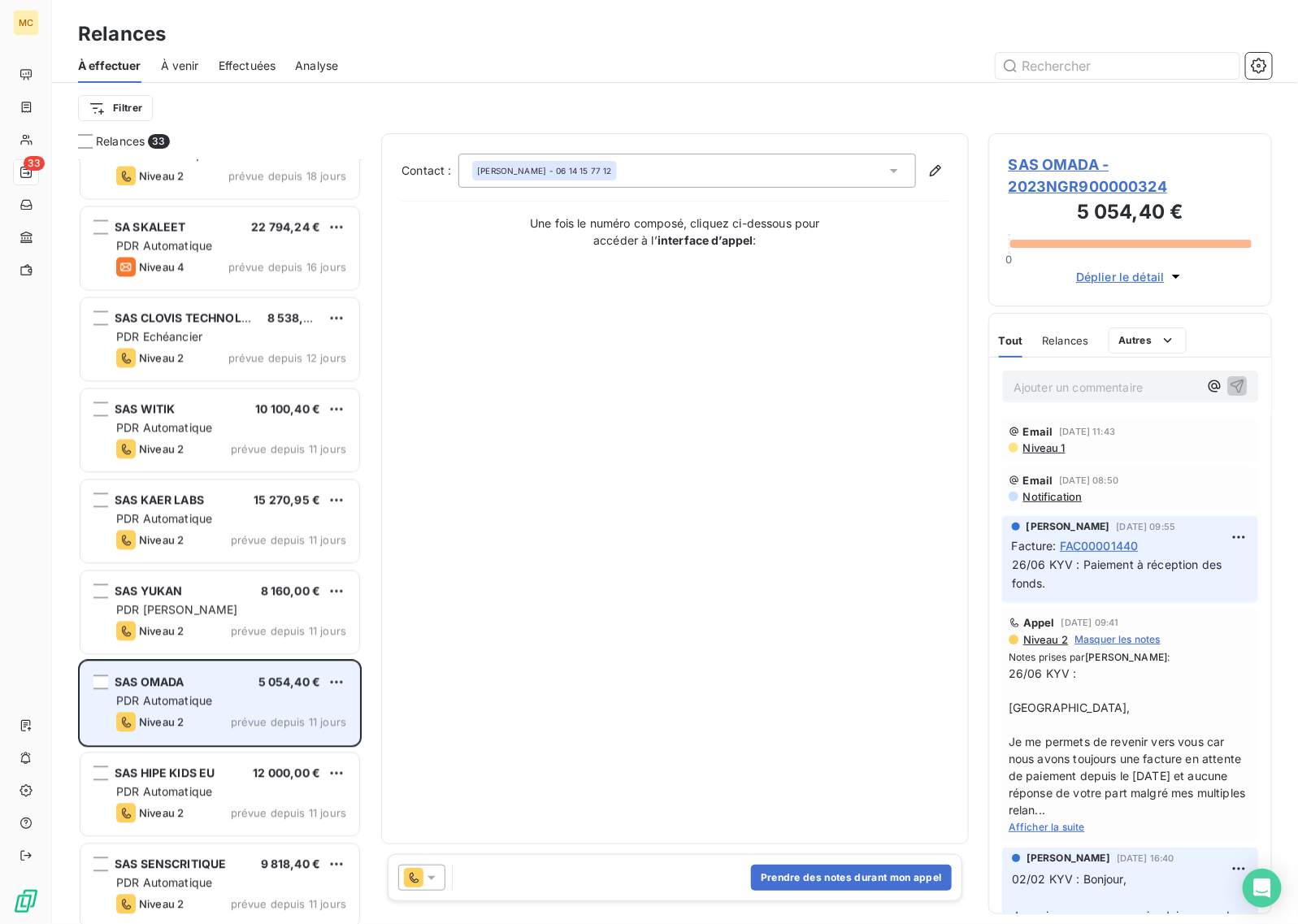
scroll to position [1423, 0]
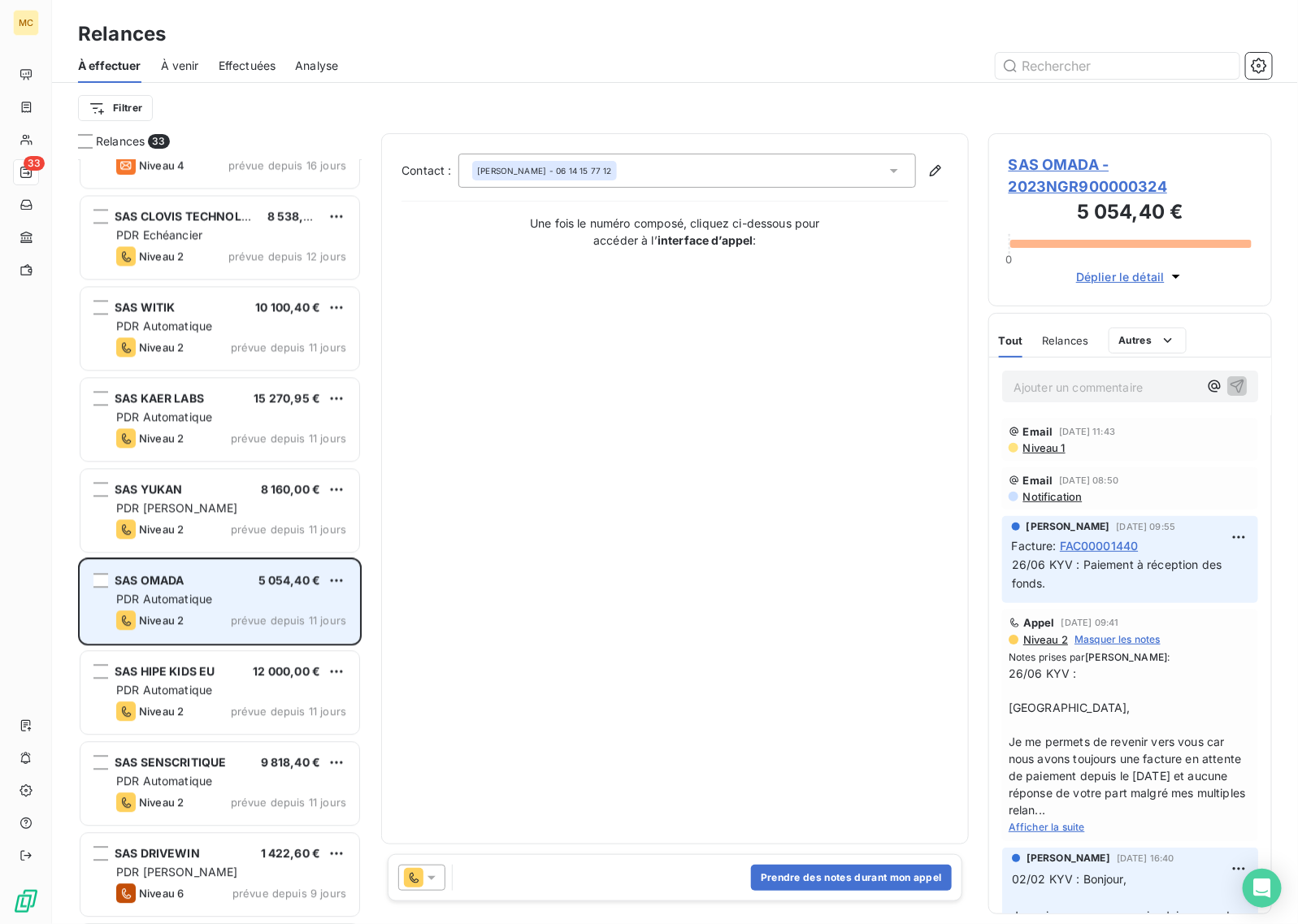
click at [230, 713] on div "Niveau 2 prévue depuis 11 jours" at bounding box center [231, 711] width 230 height 19
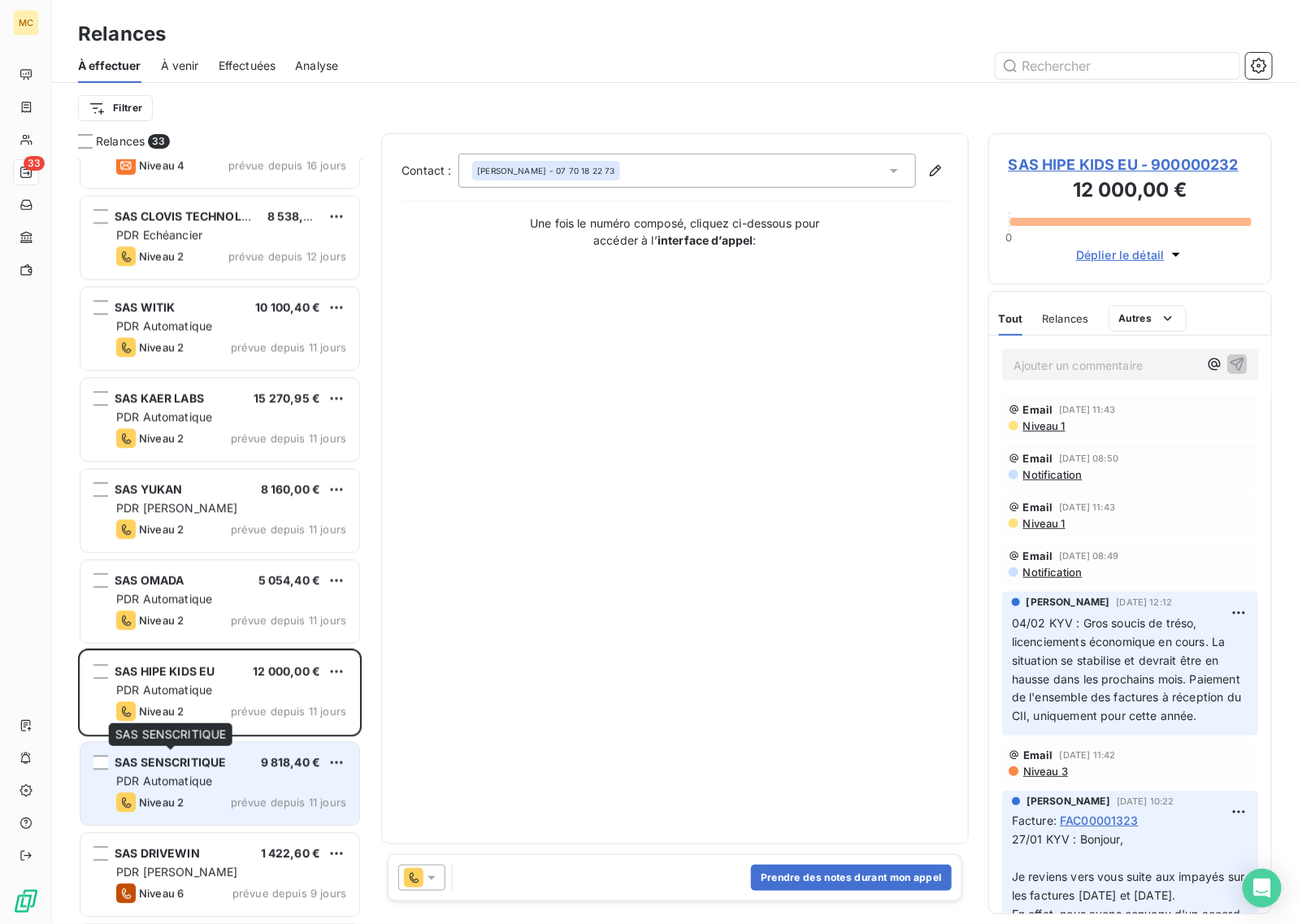
click at [220, 762] on span "SAS SENSCRITIQUE" at bounding box center [170, 762] width 112 height 14
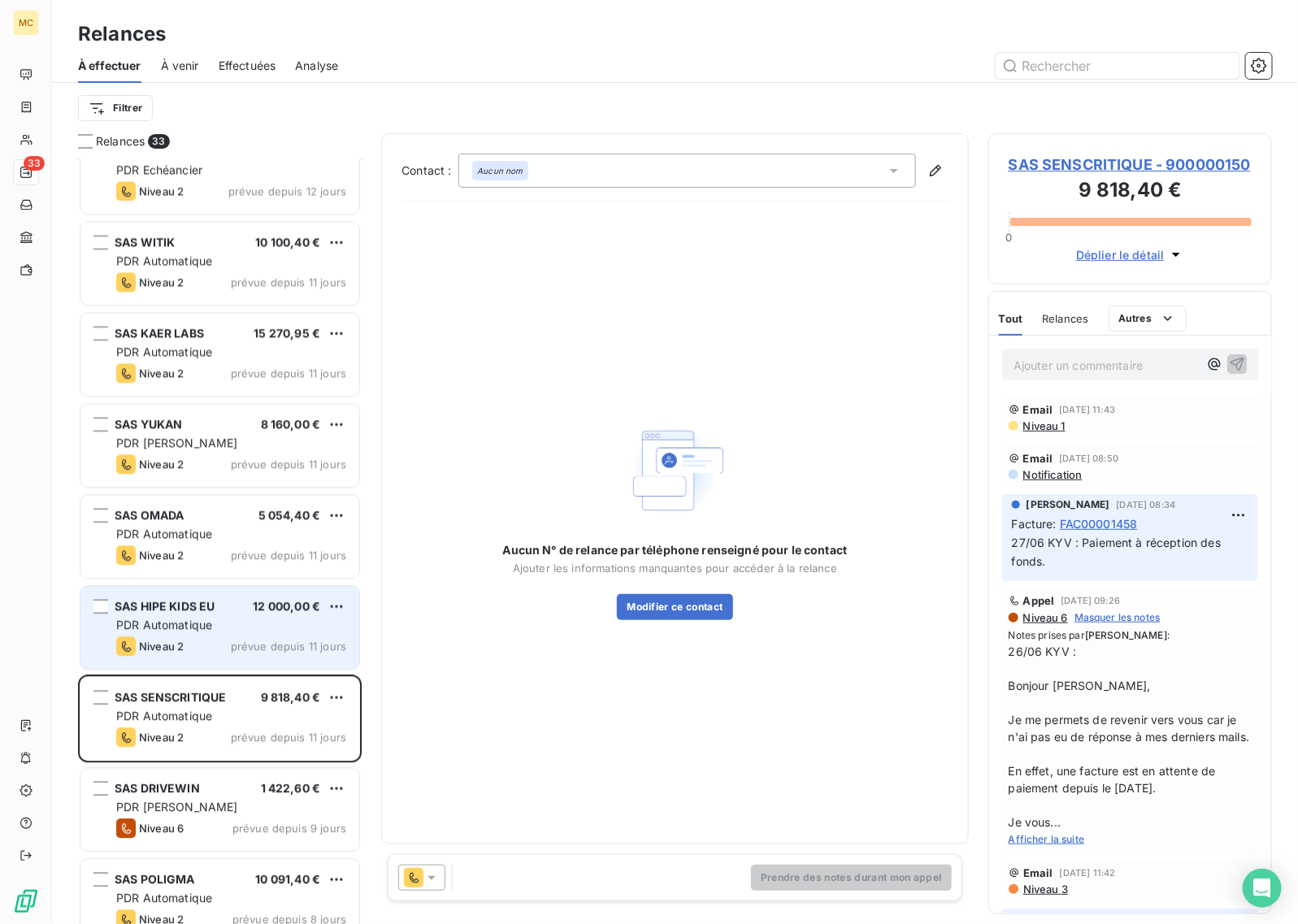
scroll to position [1525, 0]
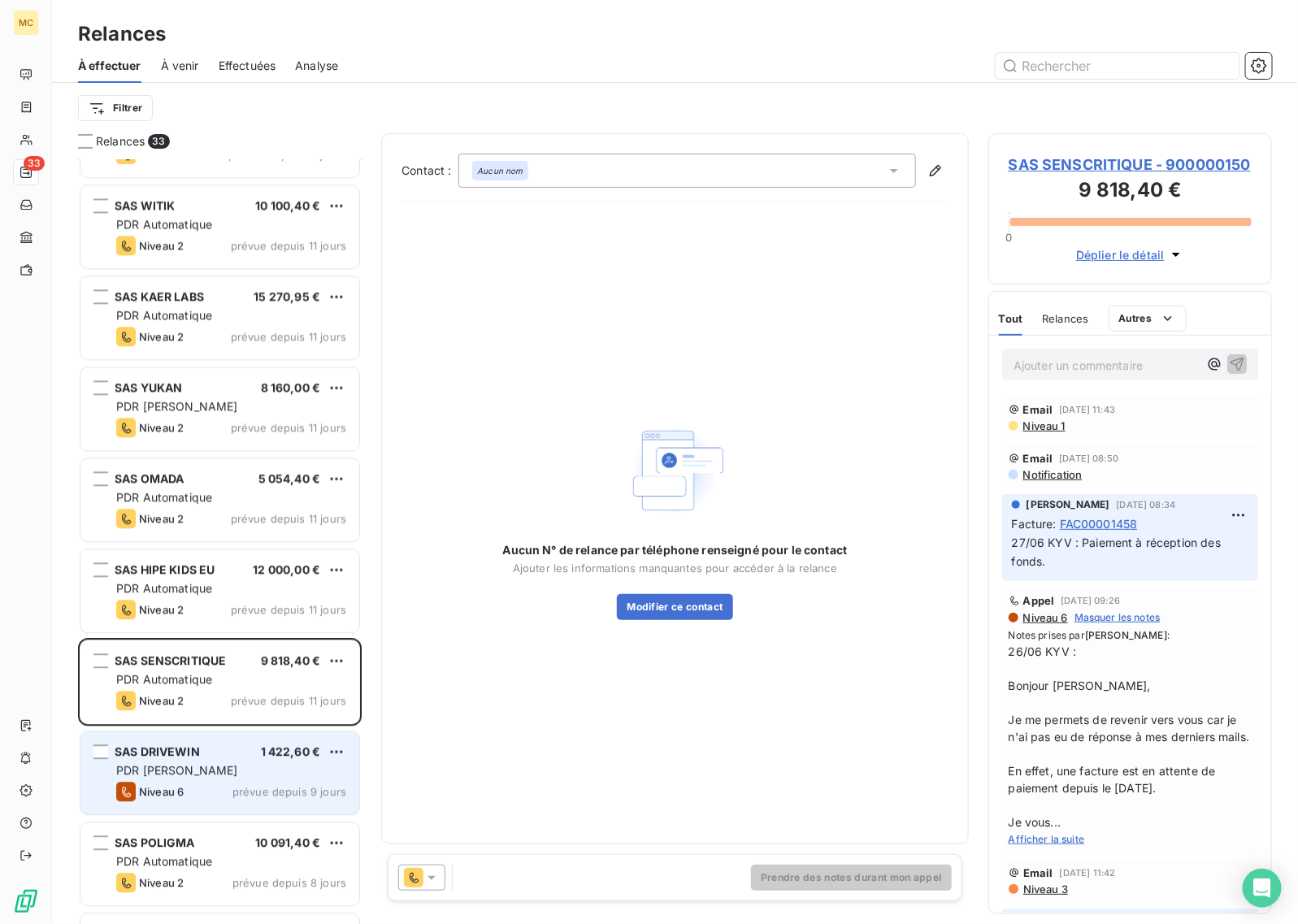
click at [221, 770] on div "PDR [PERSON_NAME]" at bounding box center [231, 771] width 230 height 16
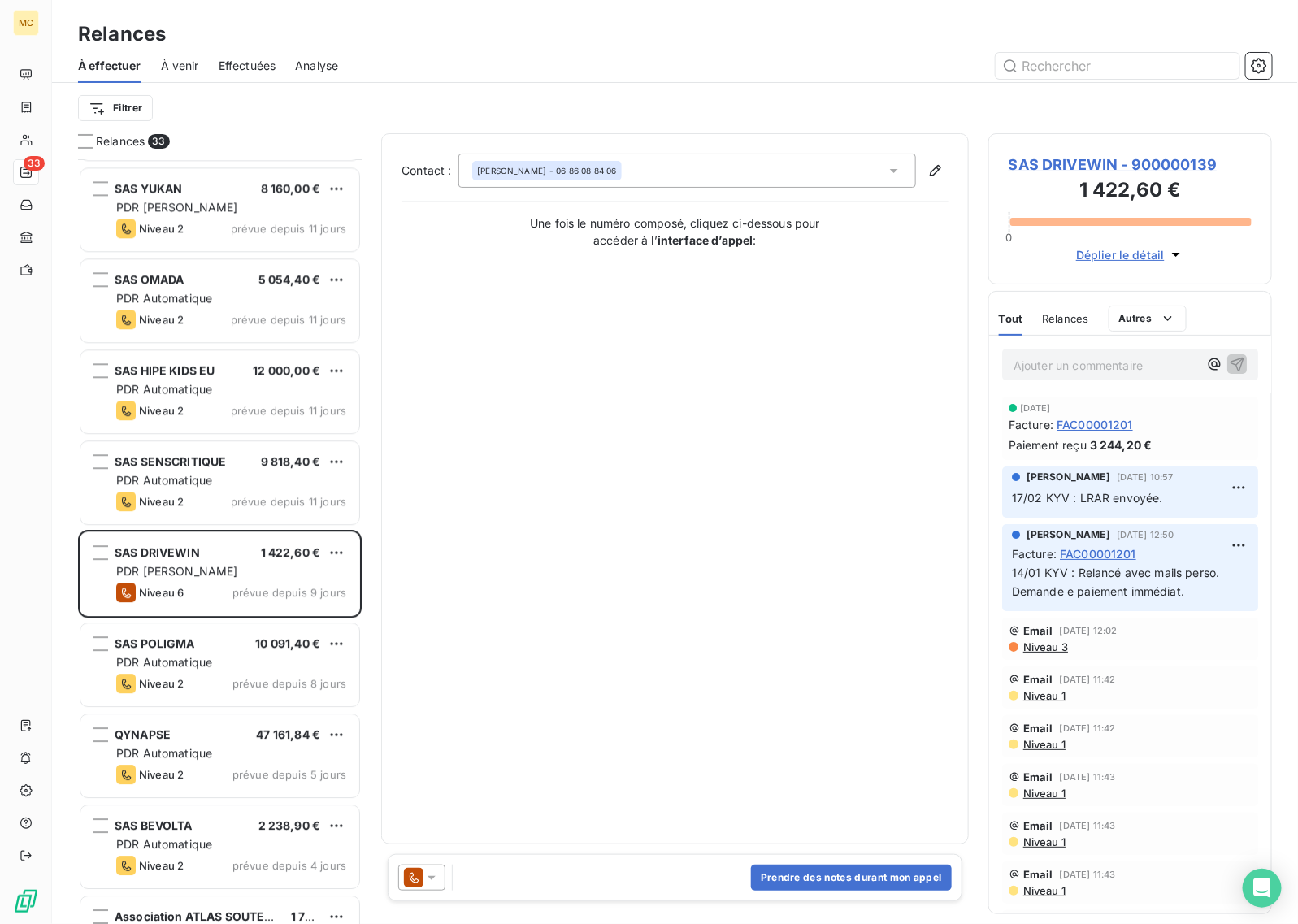
scroll to position [1728, 0]
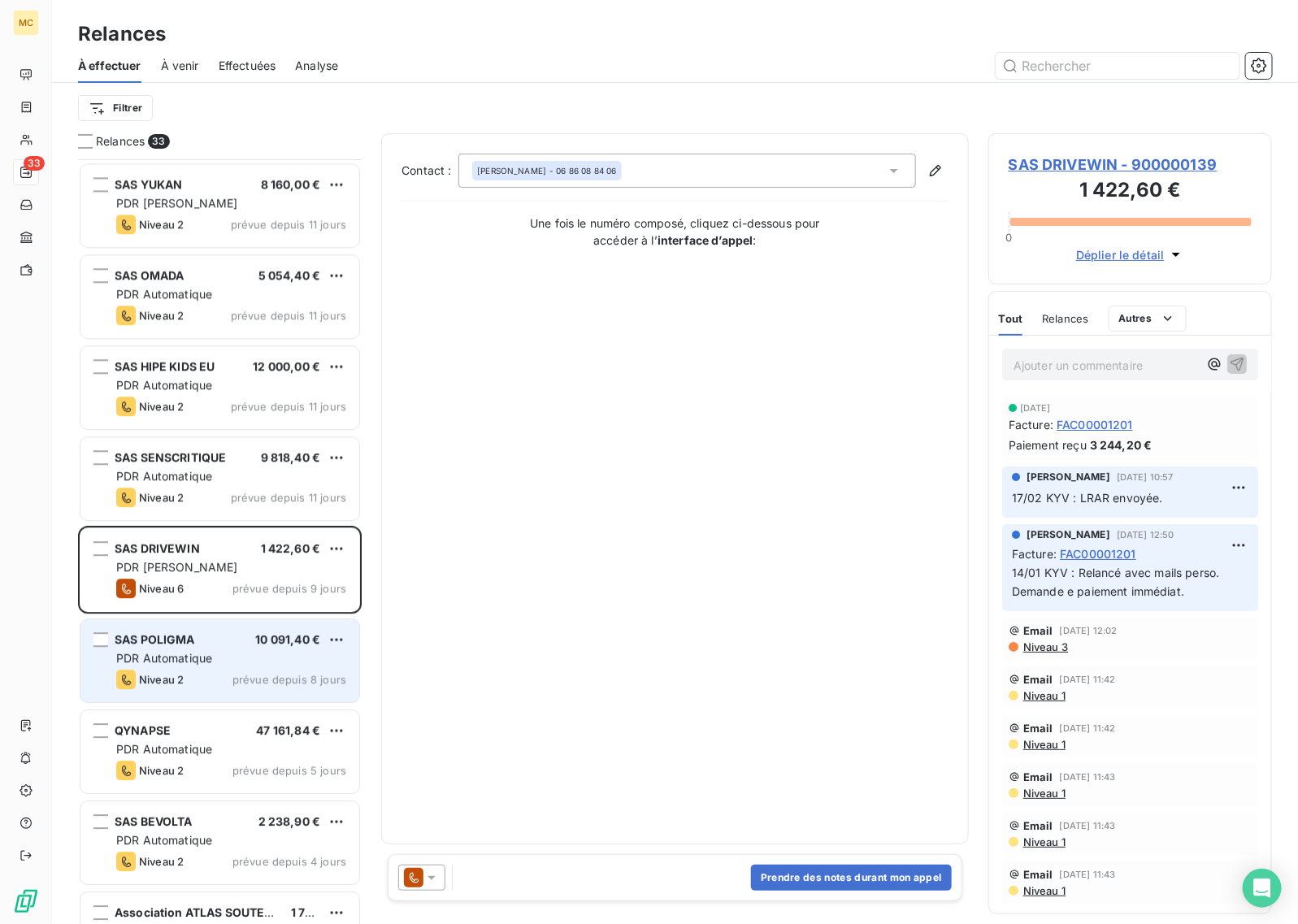
click at [233, 664] on div "PDR Automatique" at bounding box center [231, 658] width 230 height 16
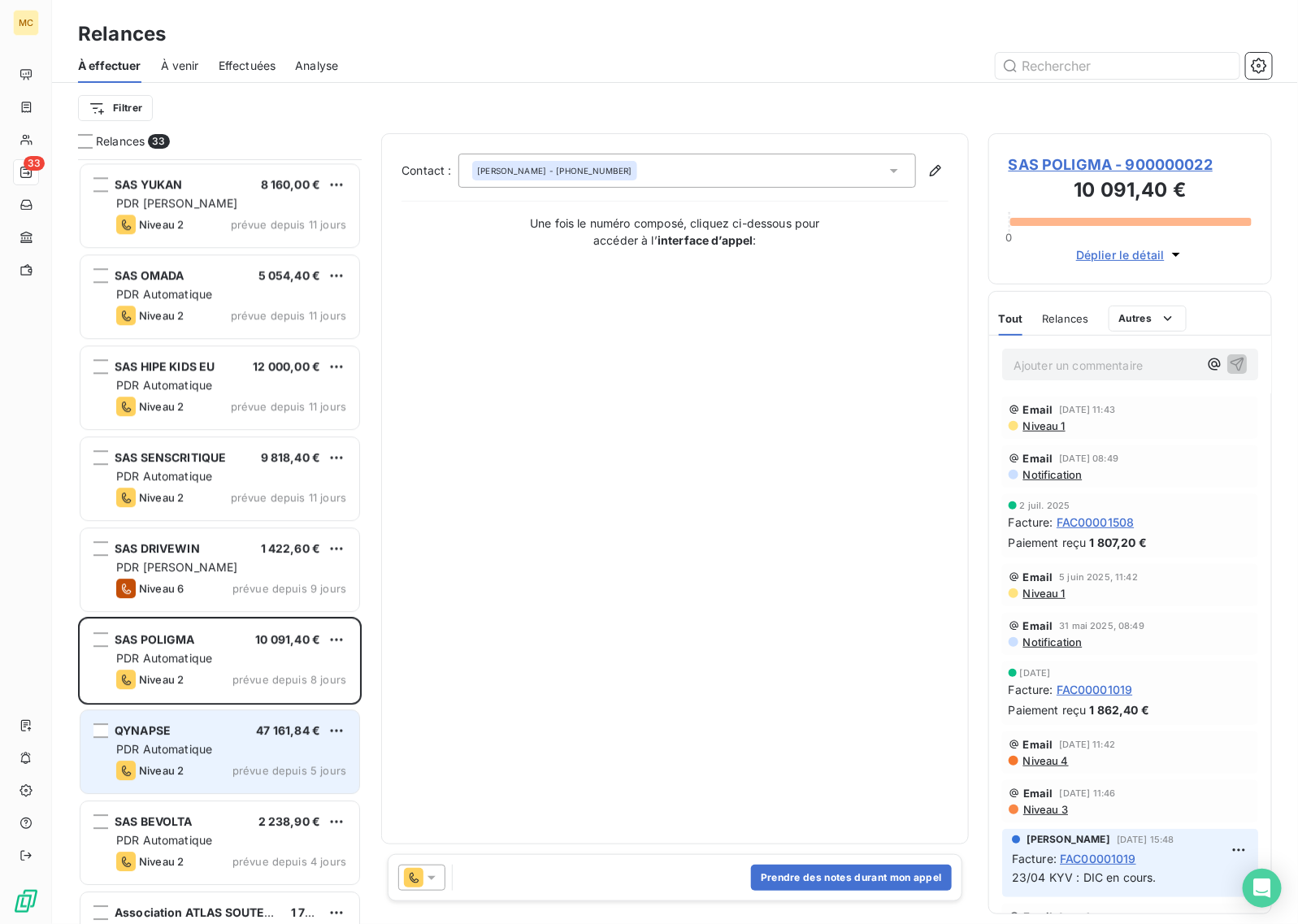
click at [233, 737] on div "QYNAPSE 47 161,84 €" at bounding box center [231, 731] width 230 height 15
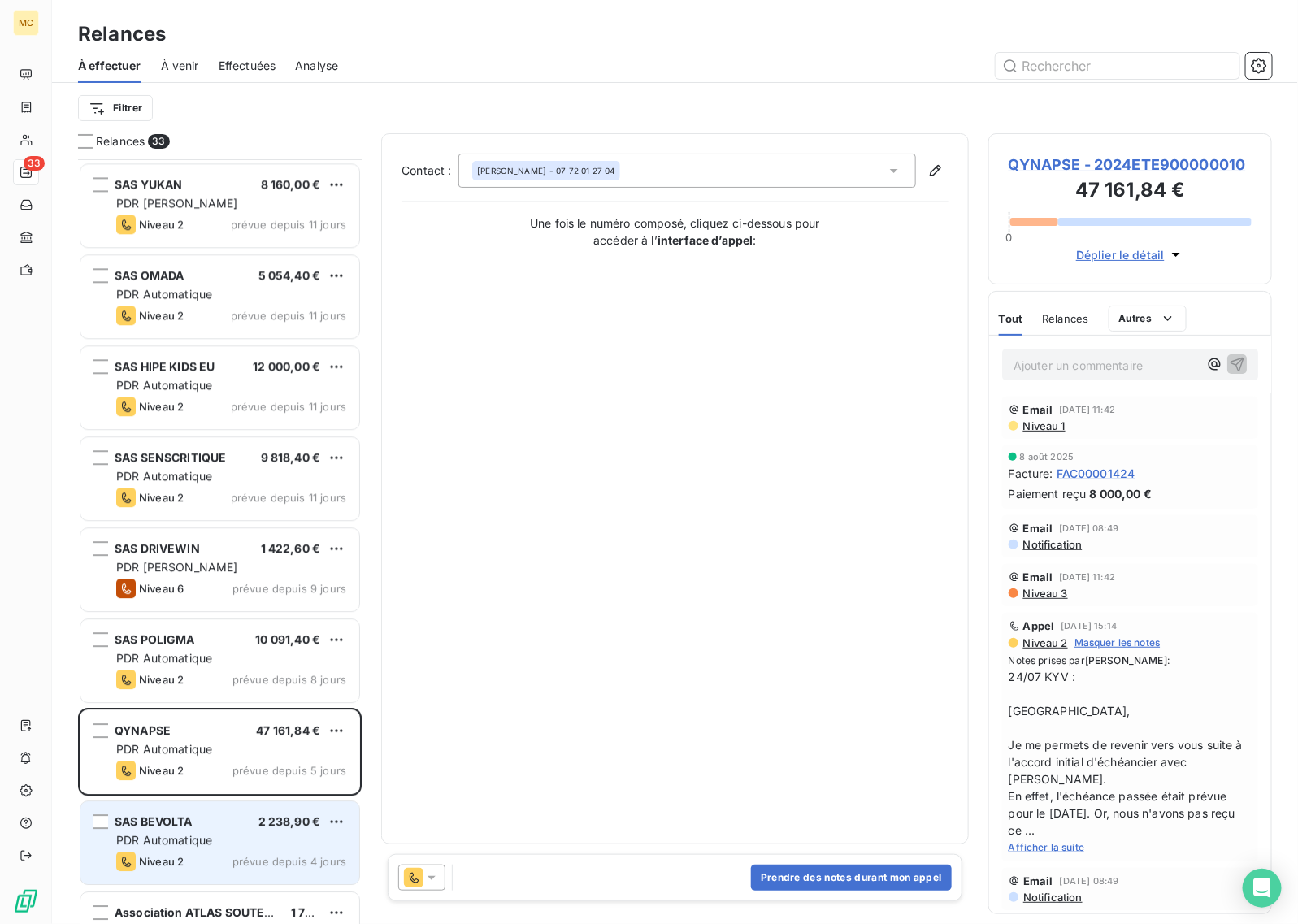
click at [232, 829] on div "SAS BEVOLTA 2 238,90 €" at bounding box center [231, 821] width 230 height 15
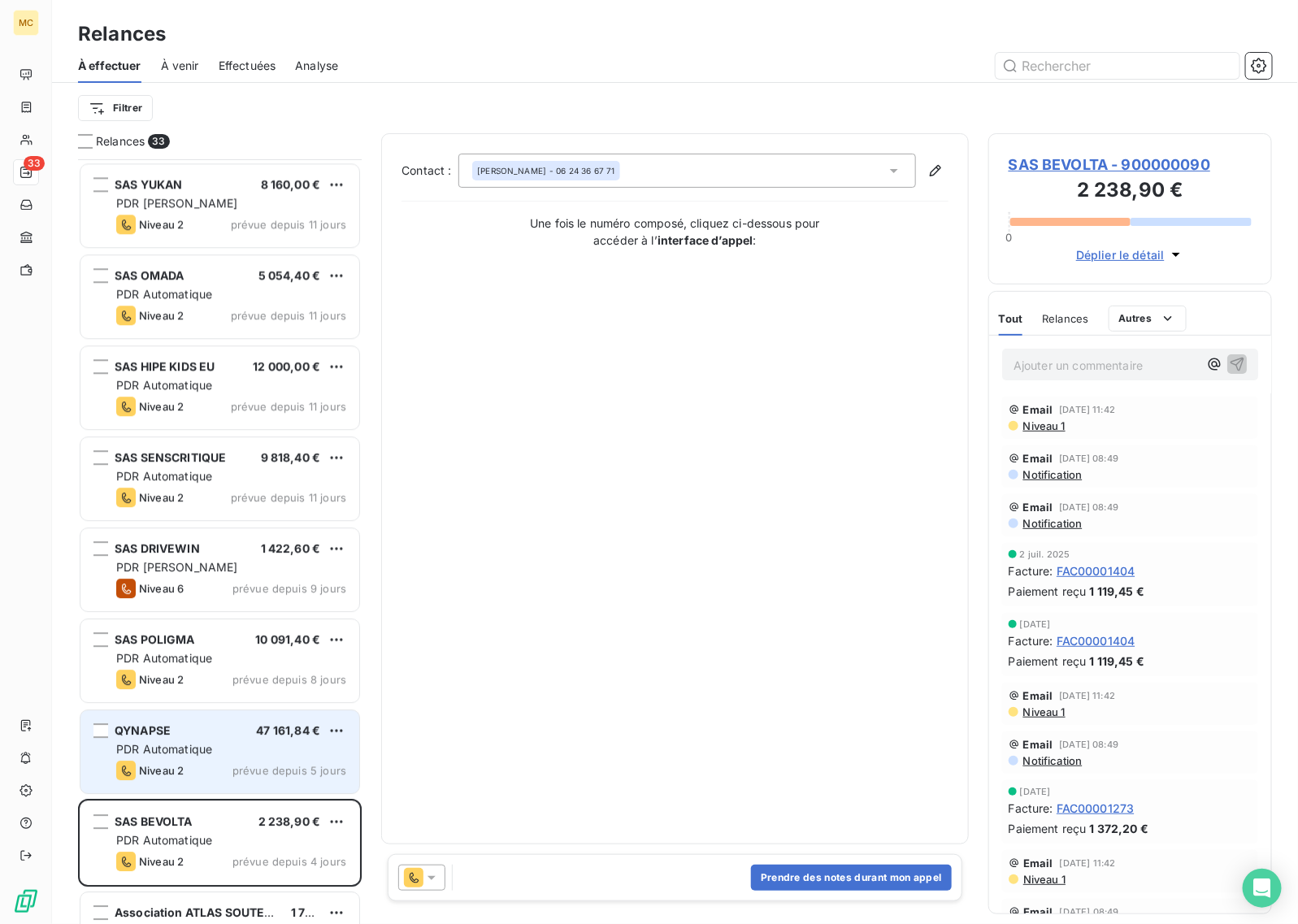
scroll to position [1830, 0]
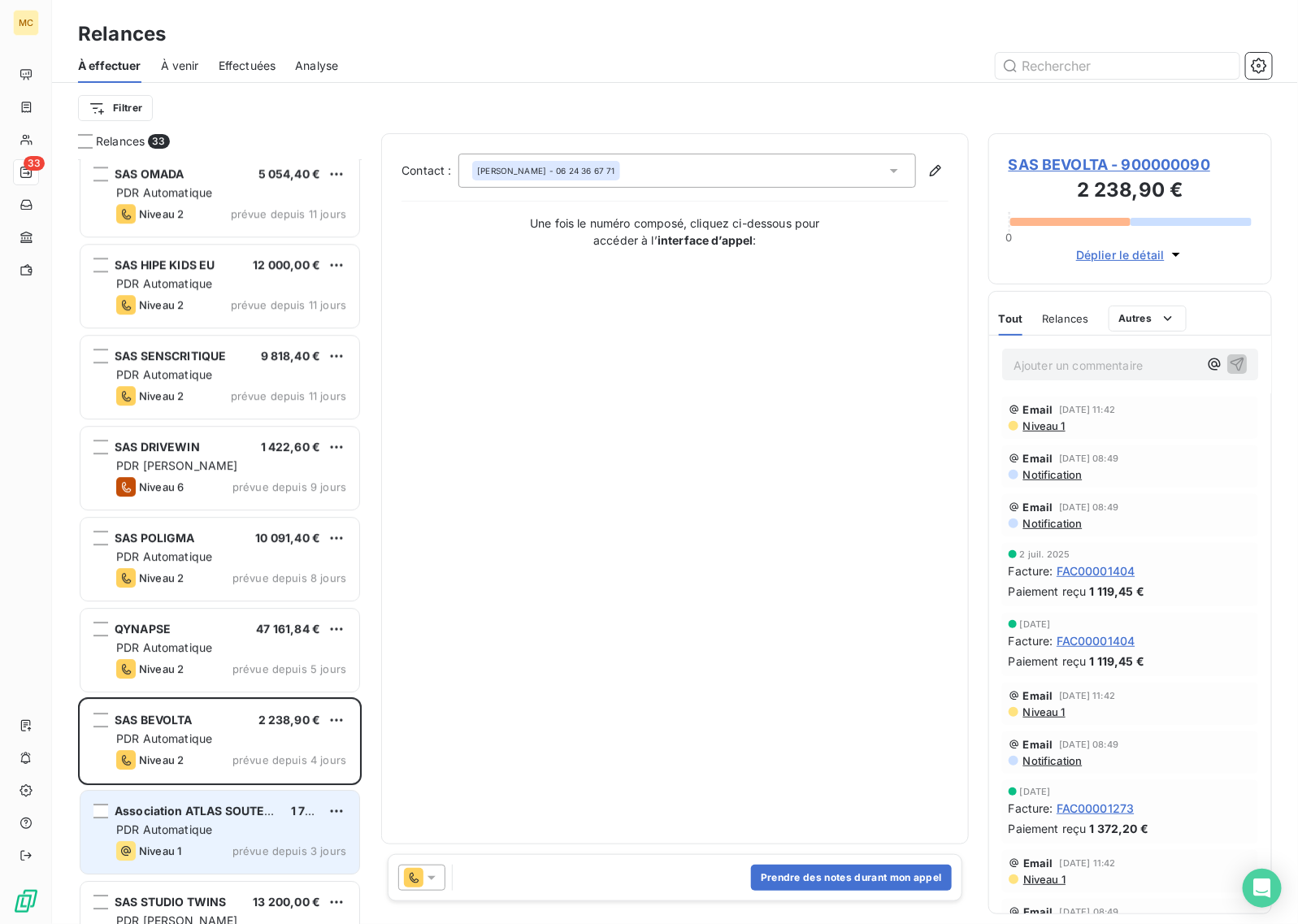
click at [221, 817] on span "Association ATLAS SOUTENIR LES COMPETENCES (OPCO" at bounding box center [278, 811] width 327 height 14
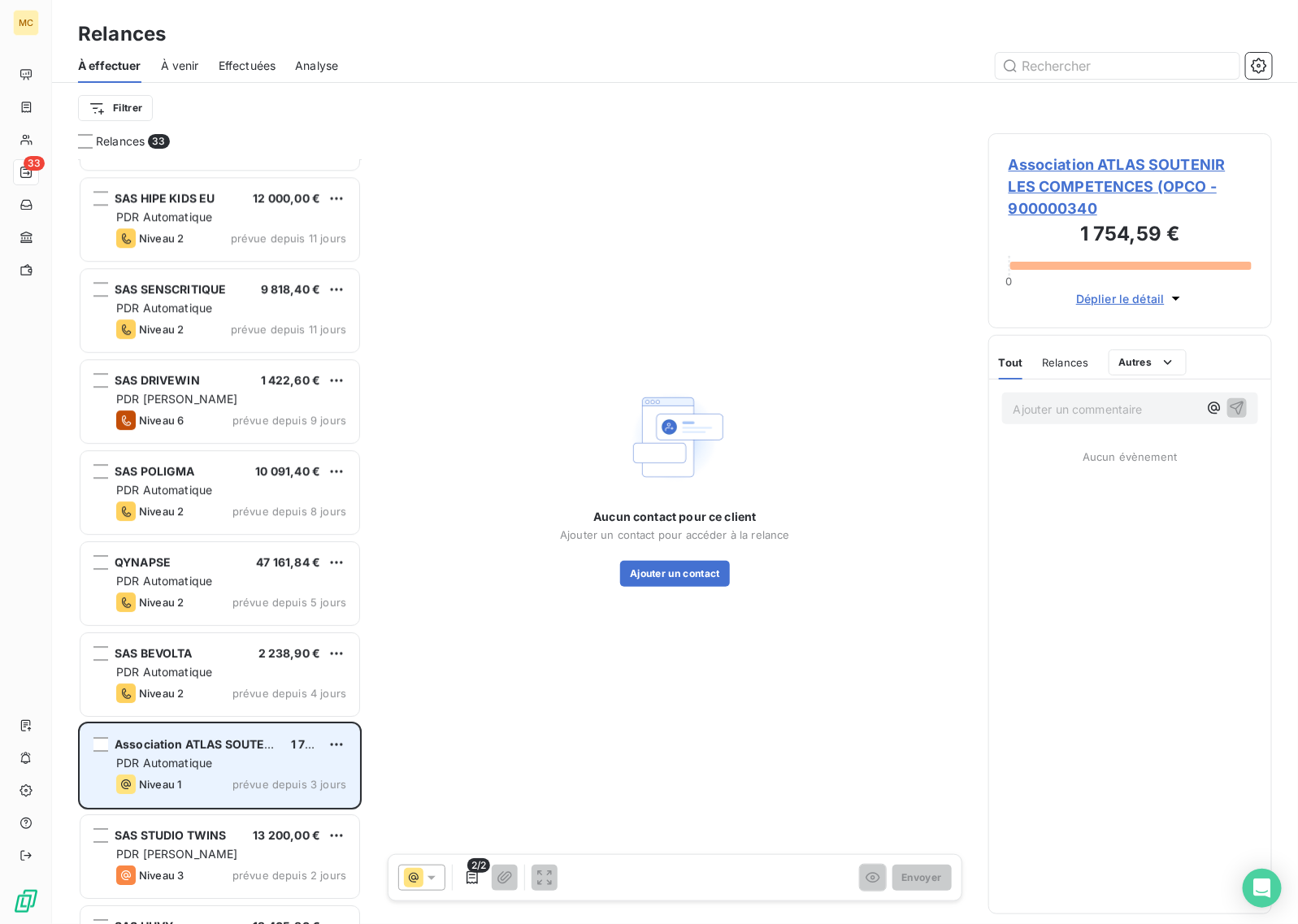
scroll to position [1932, 0]
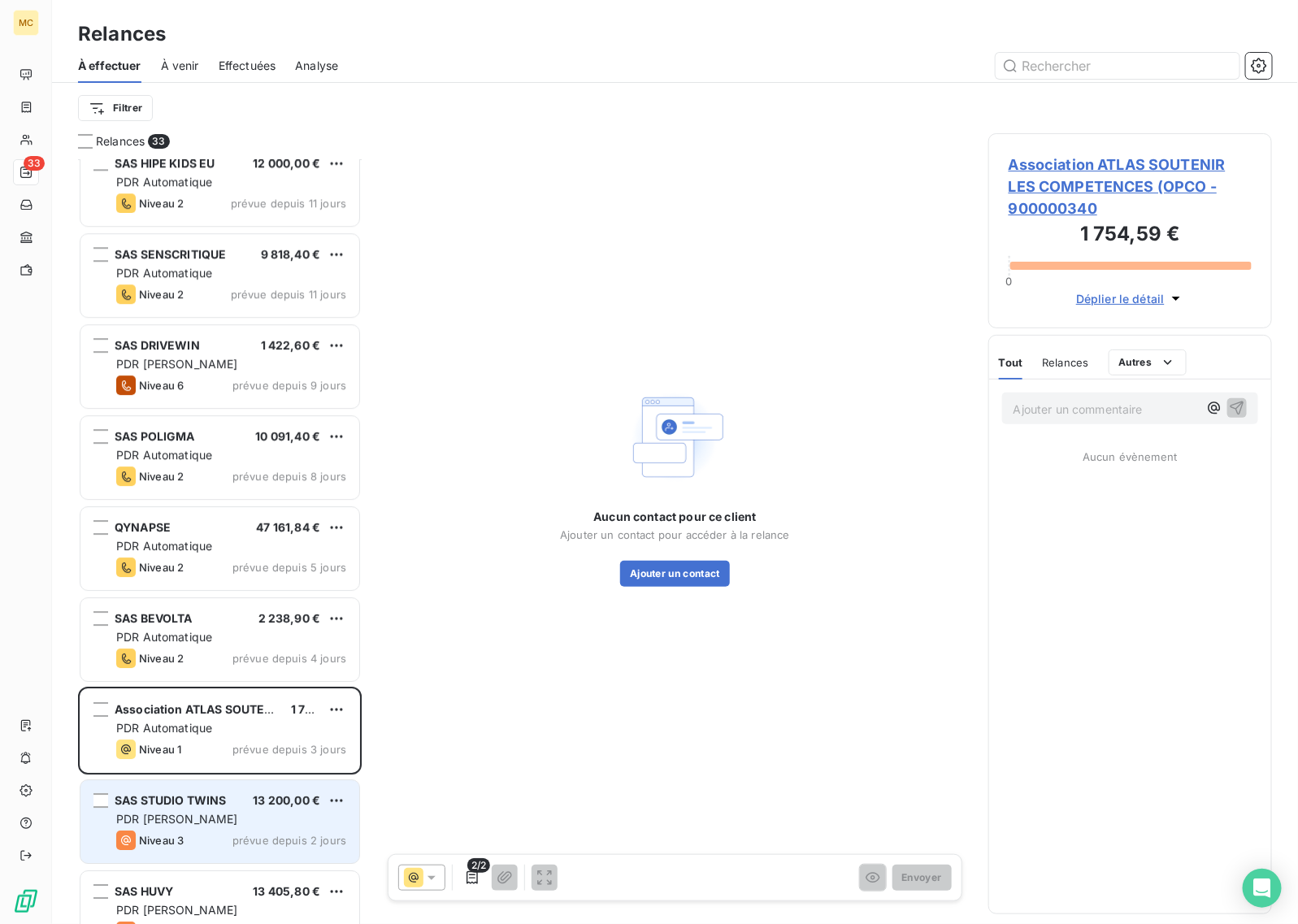
click at [221, 801] on span "SAS STUDIO TWINS" at bounding box center [170, 800] width 112 height 14
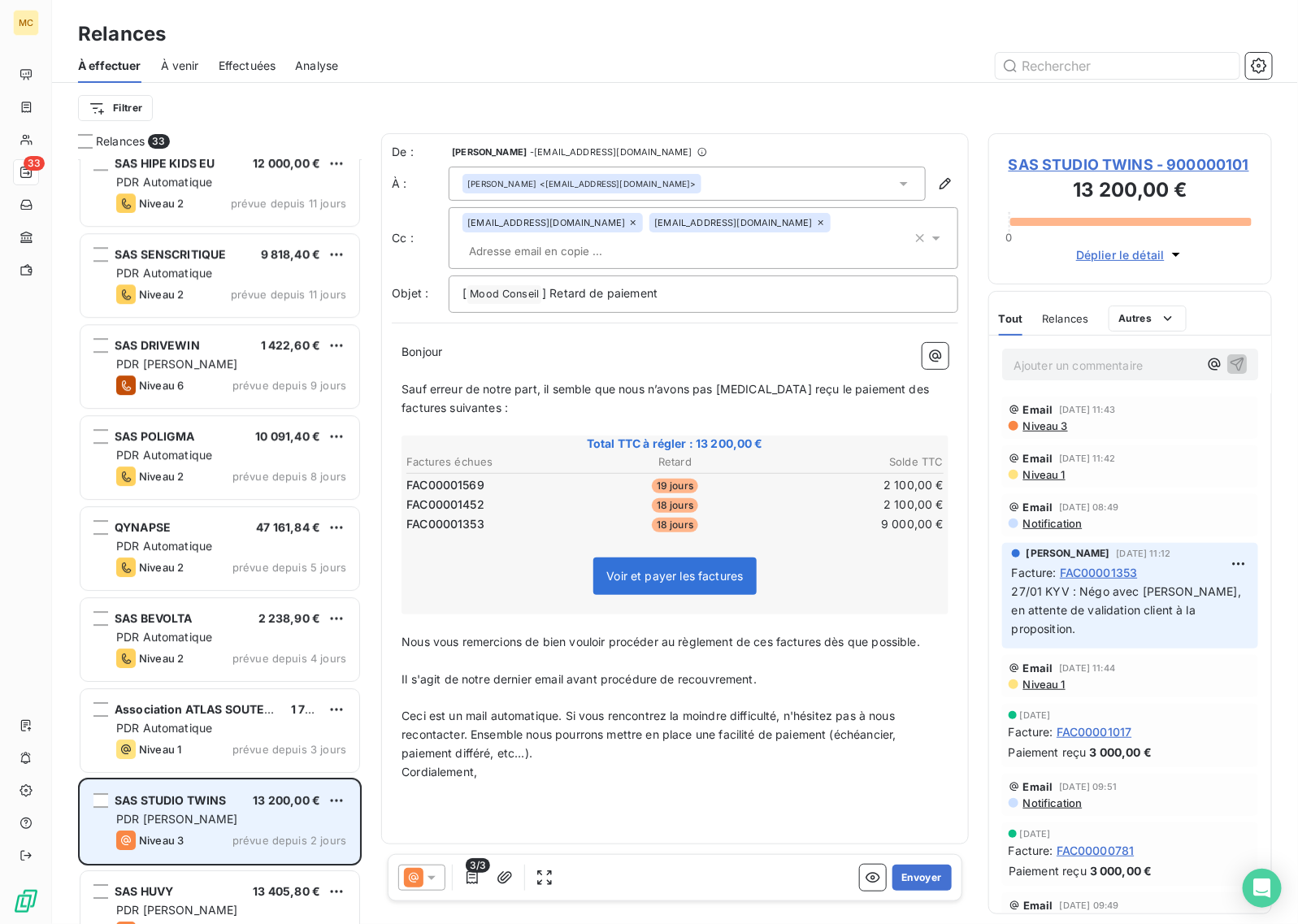
scroll to position [2033, 0]
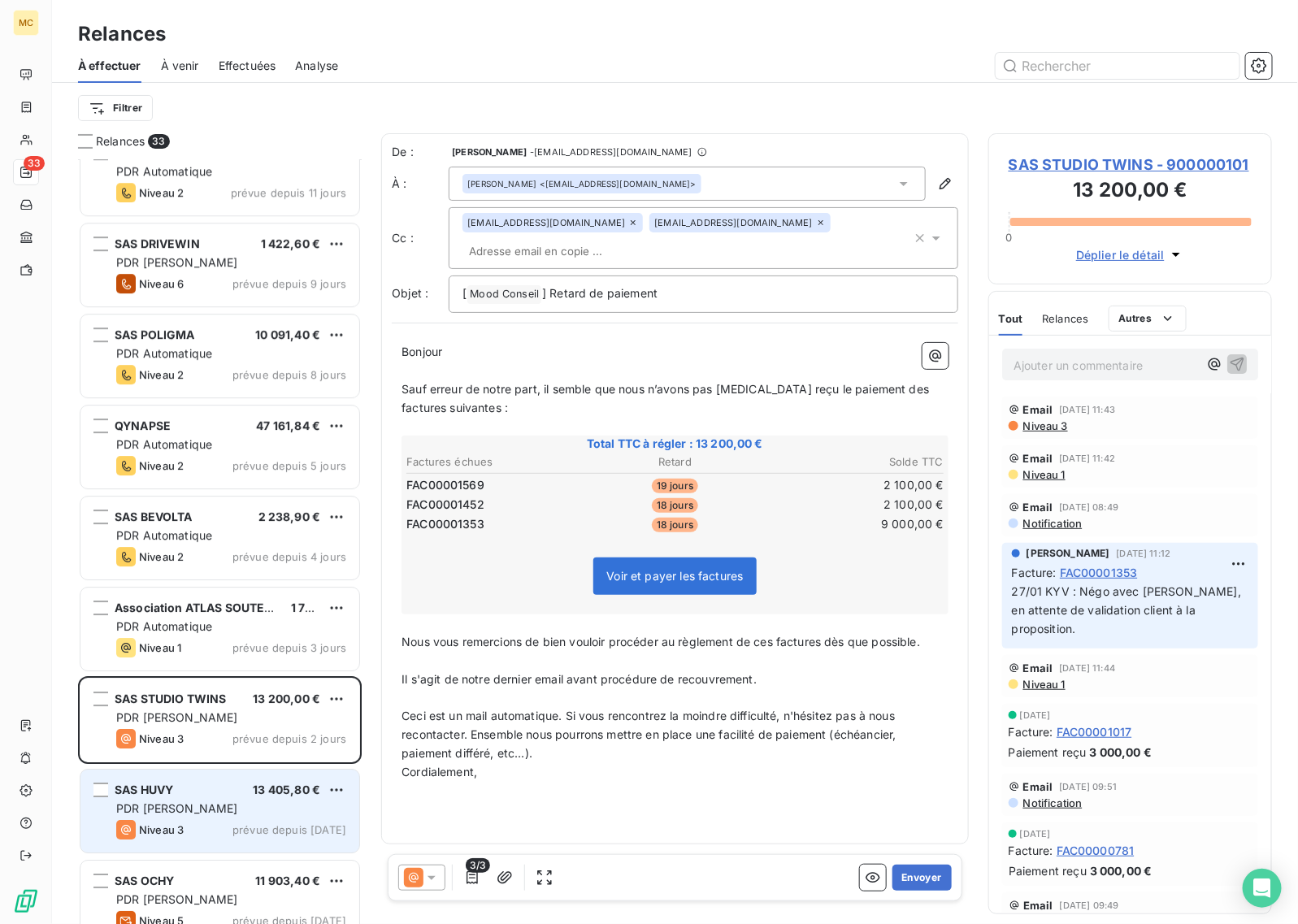
click at [233, 797] on div "SAS HUVY 13 405,80 €" at bounding box center [231, 790] width 230 height 15
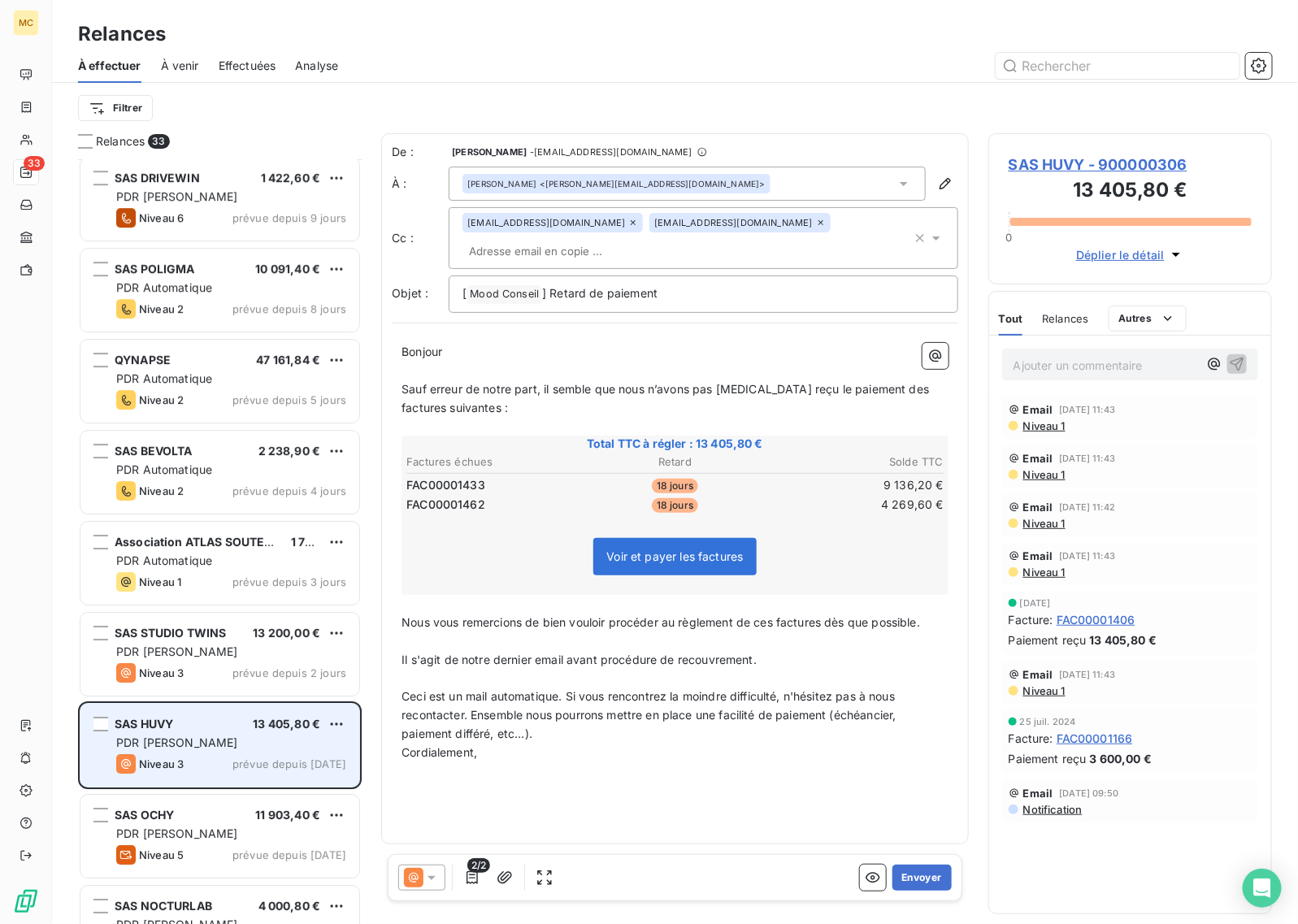
scroll to position [2135, 0]
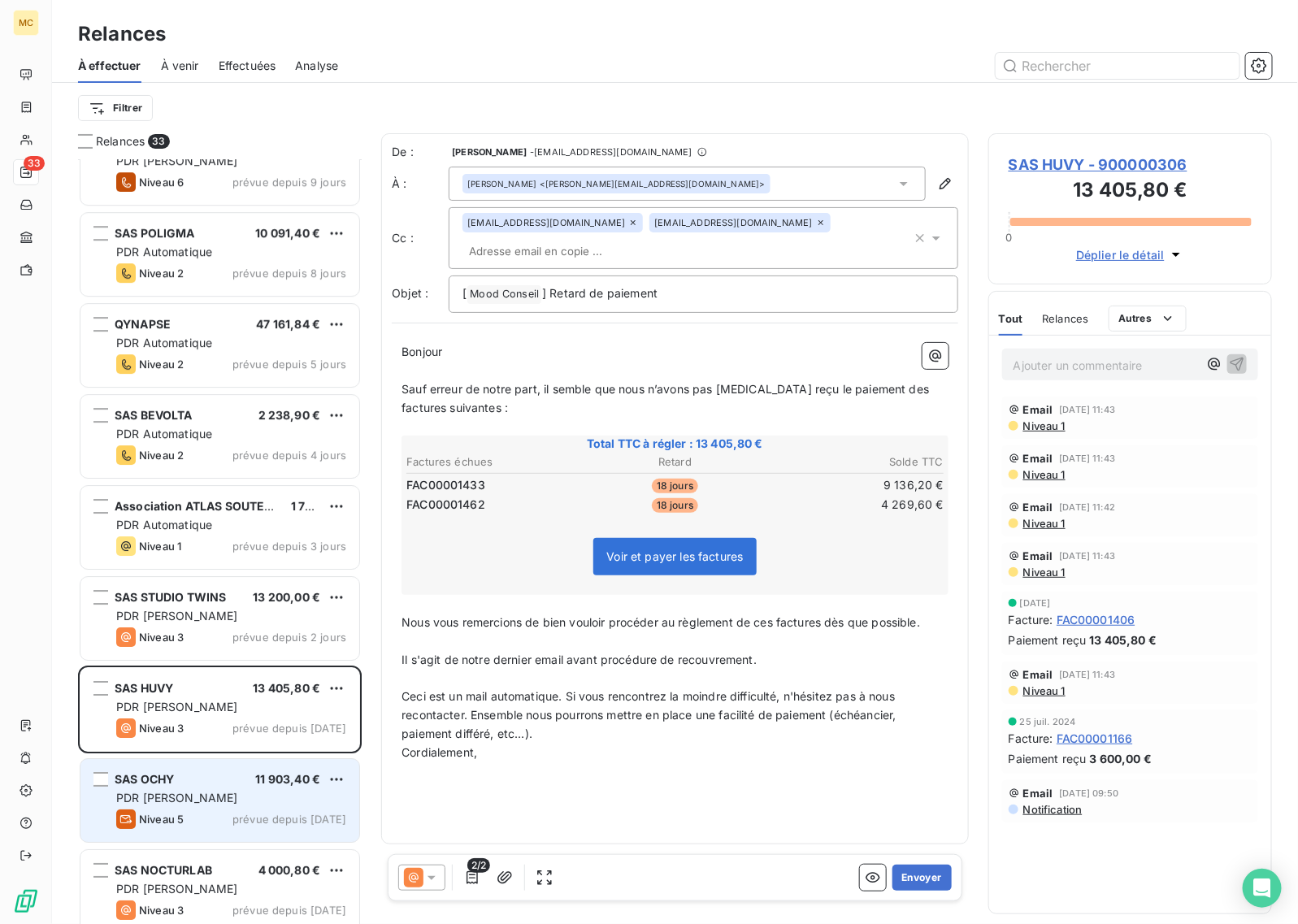
click at [230, 778] on div "SAS OCHY 11 903,40 €" at bounding box center [231, 780] width 230 height 15
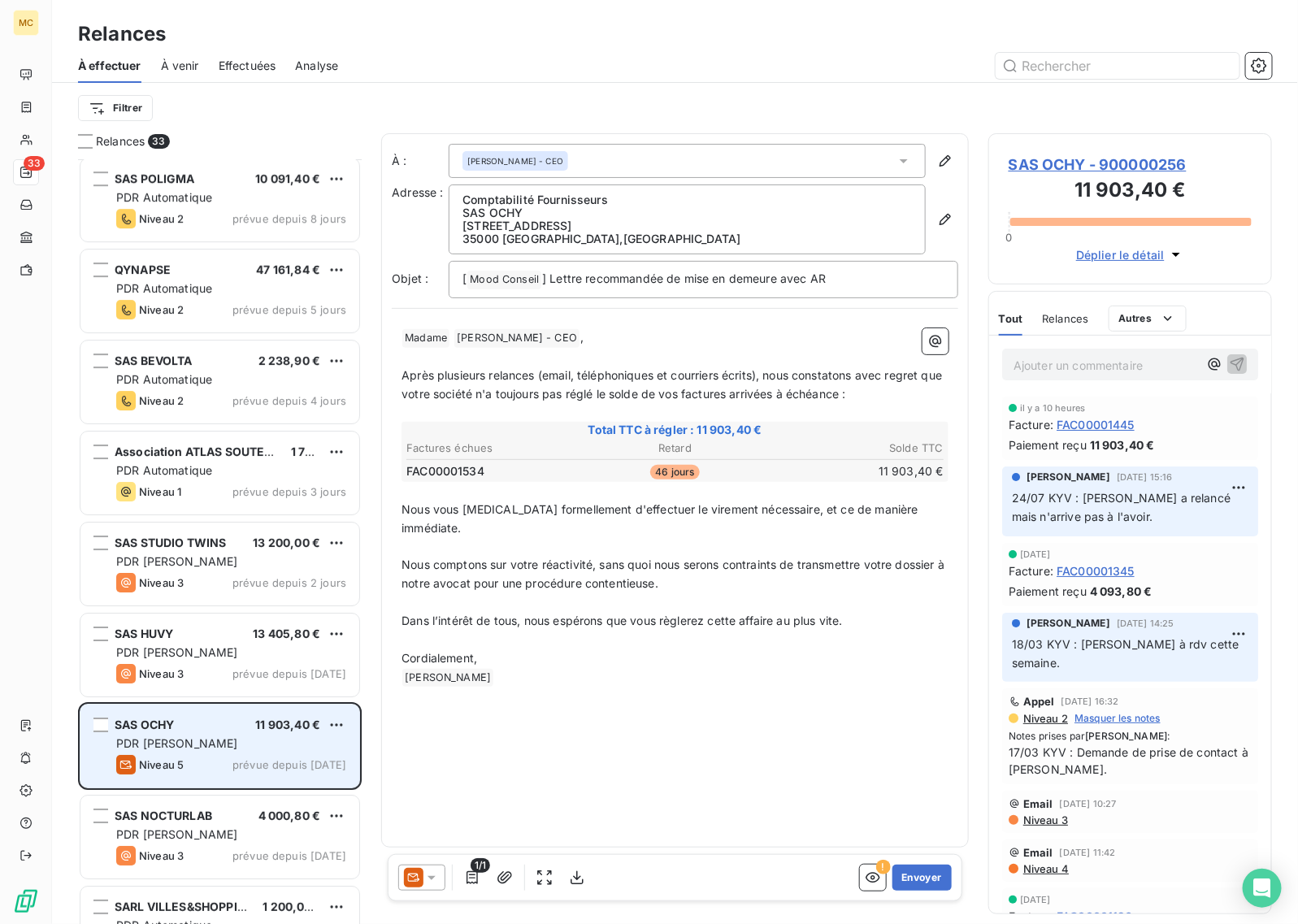
scroll to position [2236, 0]
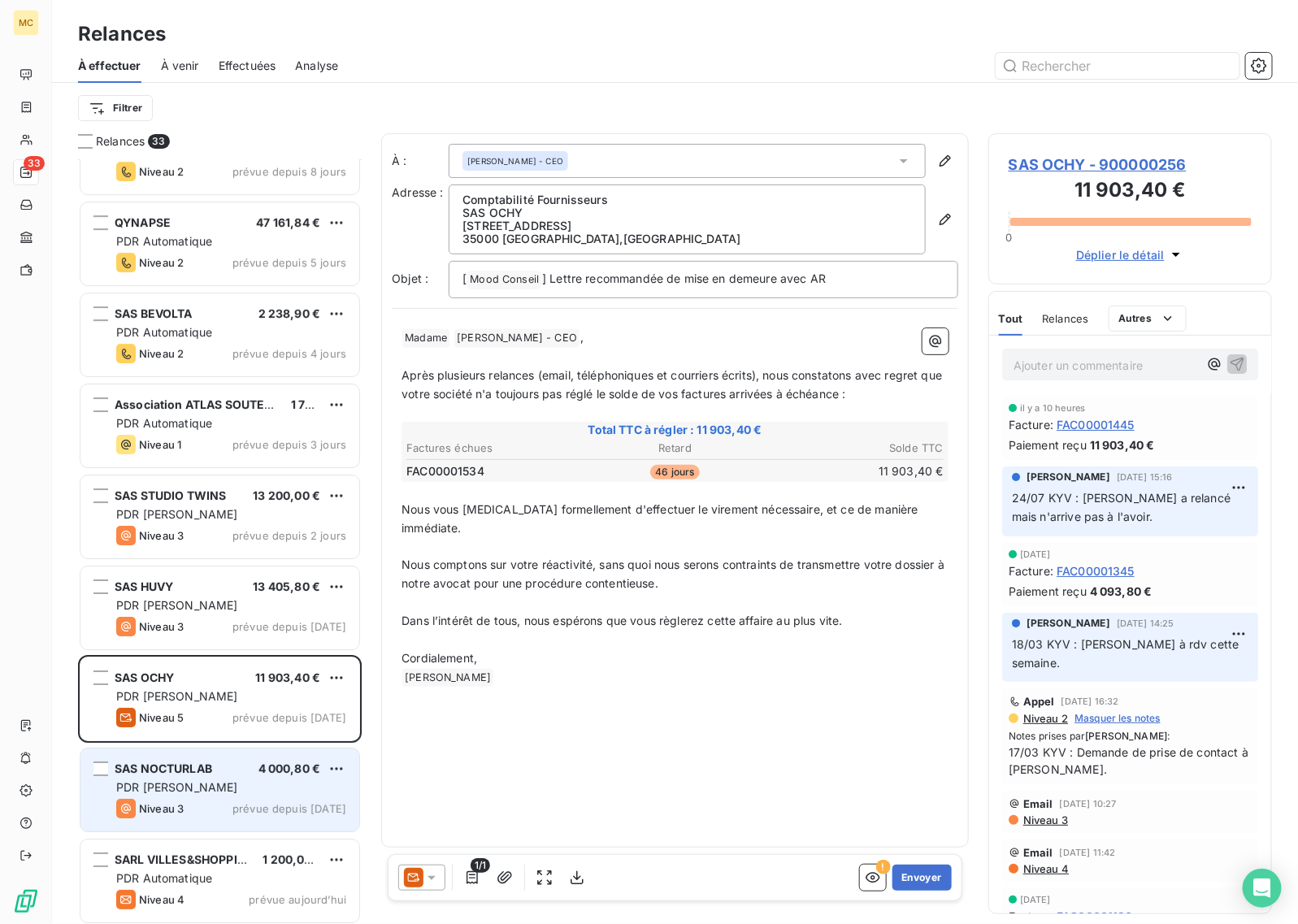
click at [230, 797] on div "SAS NOCTURLAB 4 000,80 € PDR [PERSON_NAME] 3 prévue depuis [DATE]" at bounding box center [220, 790] width 279 height 83
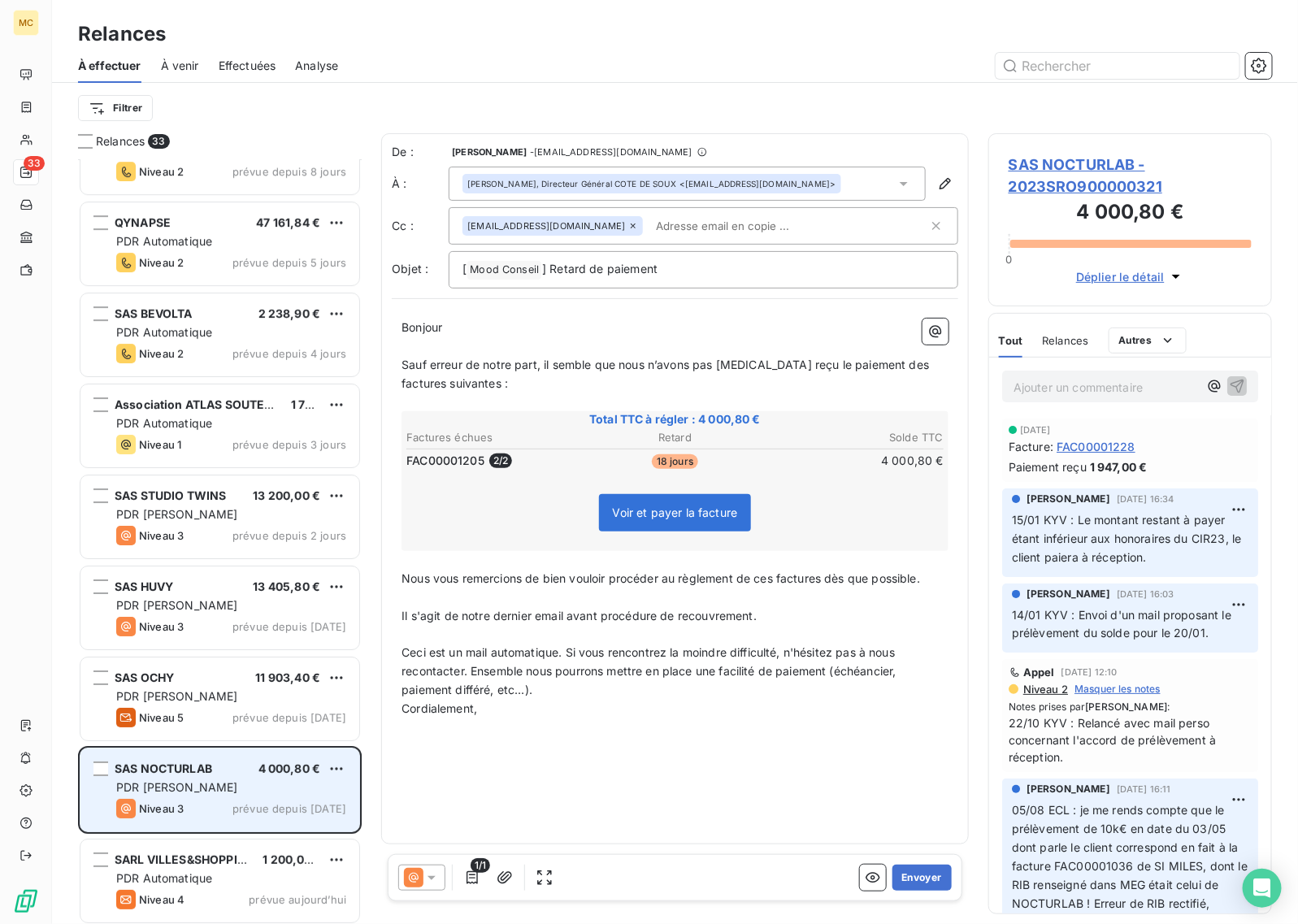
scroll to position [2239, 0]
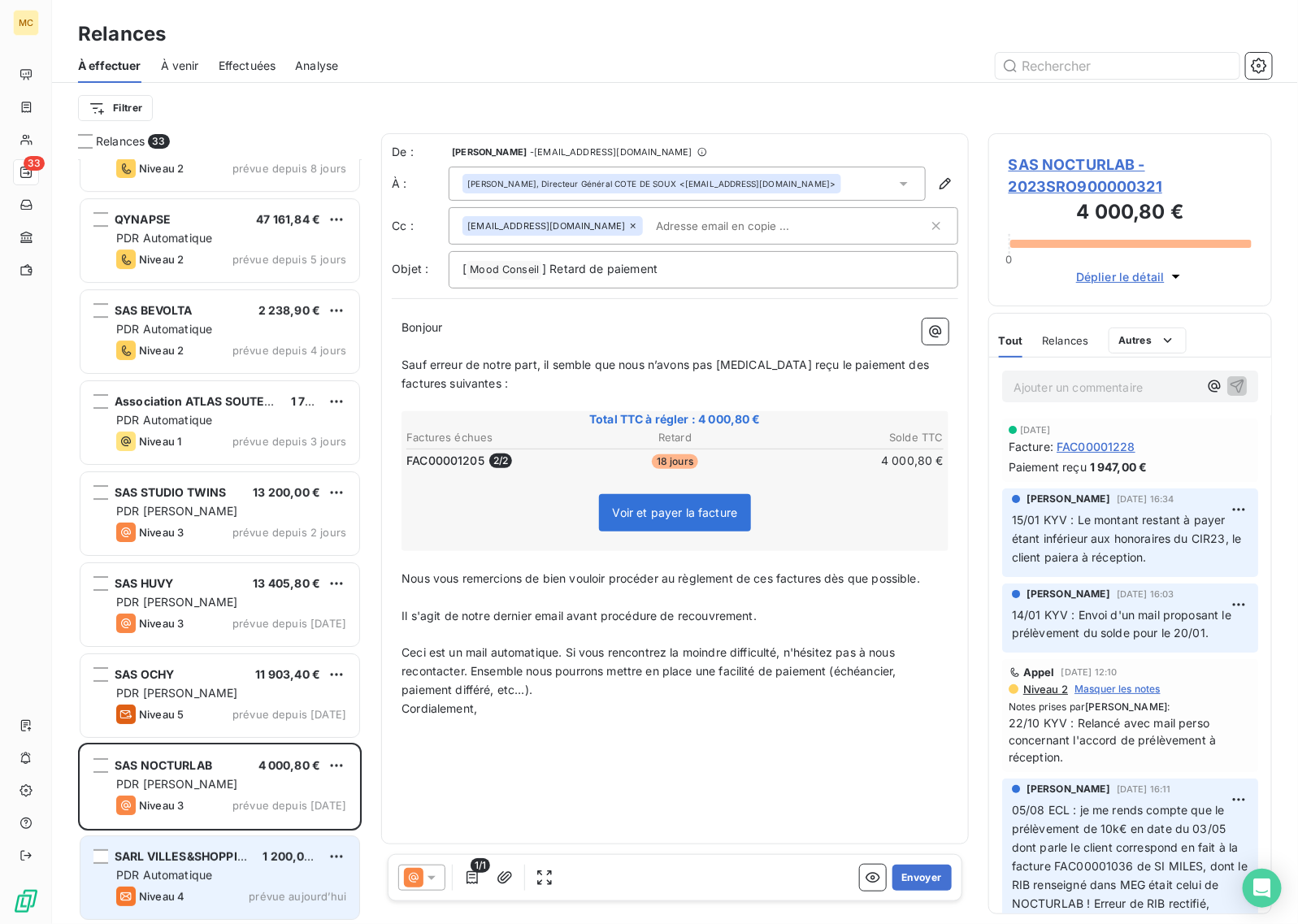
click at [234, 851] on span "SARL VILLES&SHOPPING" at bounding box center [184, 856] width 141 height 14
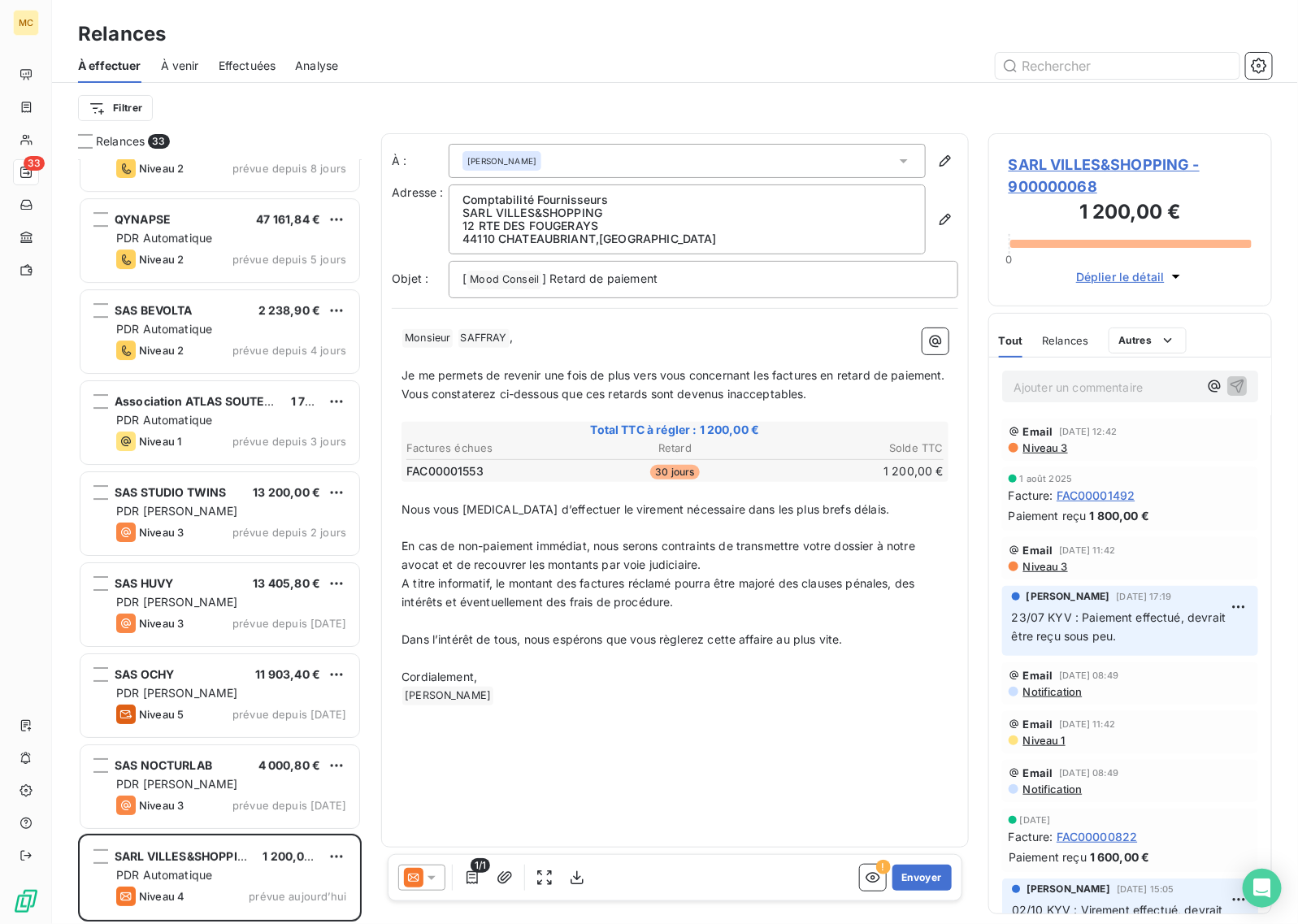
click at [594, 37] on div "Relances" at bounding box center [674, 34] width 1246 height 29
